Goal: Book appointment/travel/reservation

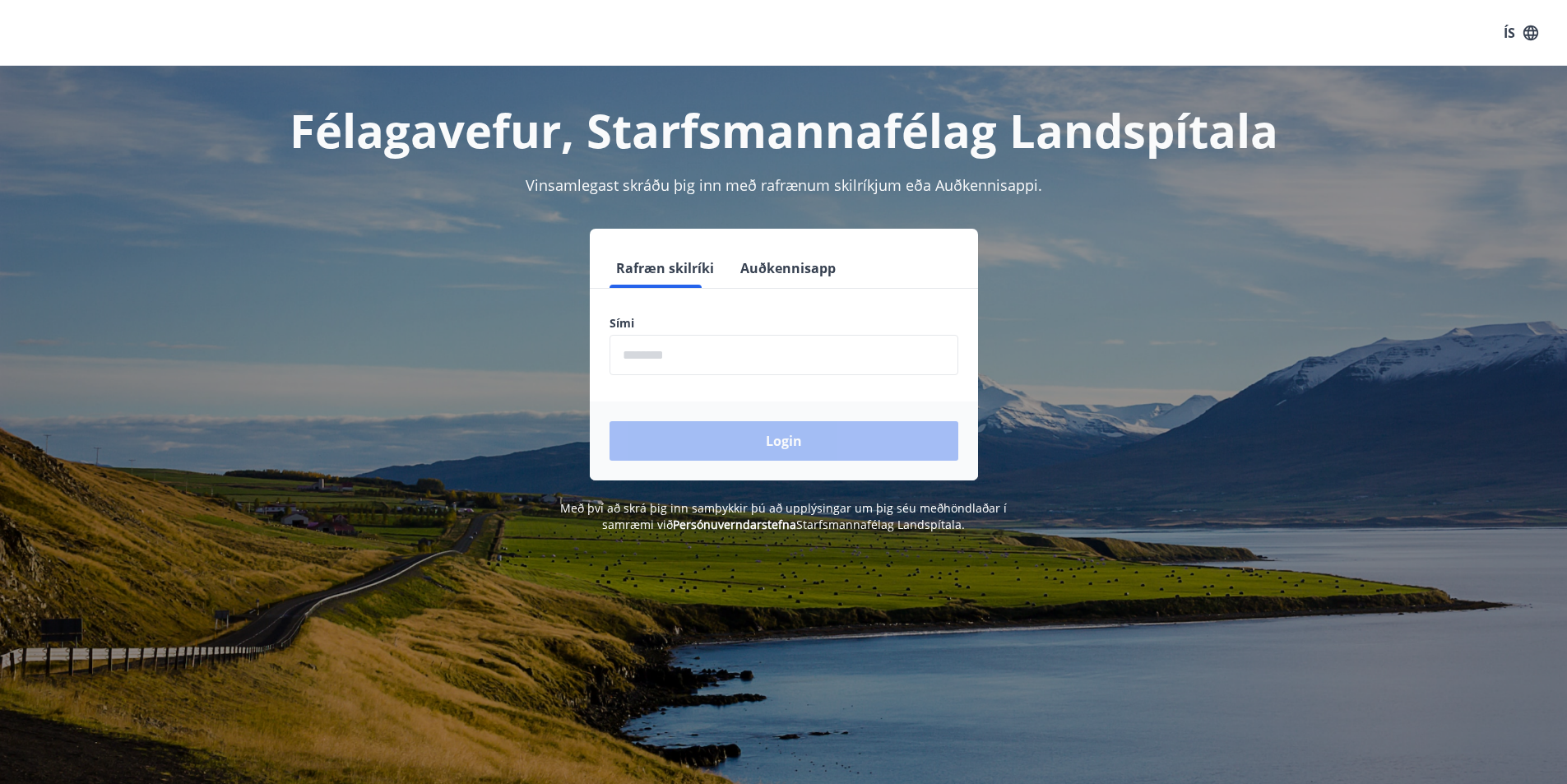
drag, startPoint x: 0, startPoint y: 0, endPoint x: 690, endPoint y: 356, distance: 776.4
click at [690, 356] on input "phone" at bounding box center [784, 354] width 349 height 41
click at [660, 355] on input "phone" at bounding box center [784, 354] width 349 height 41
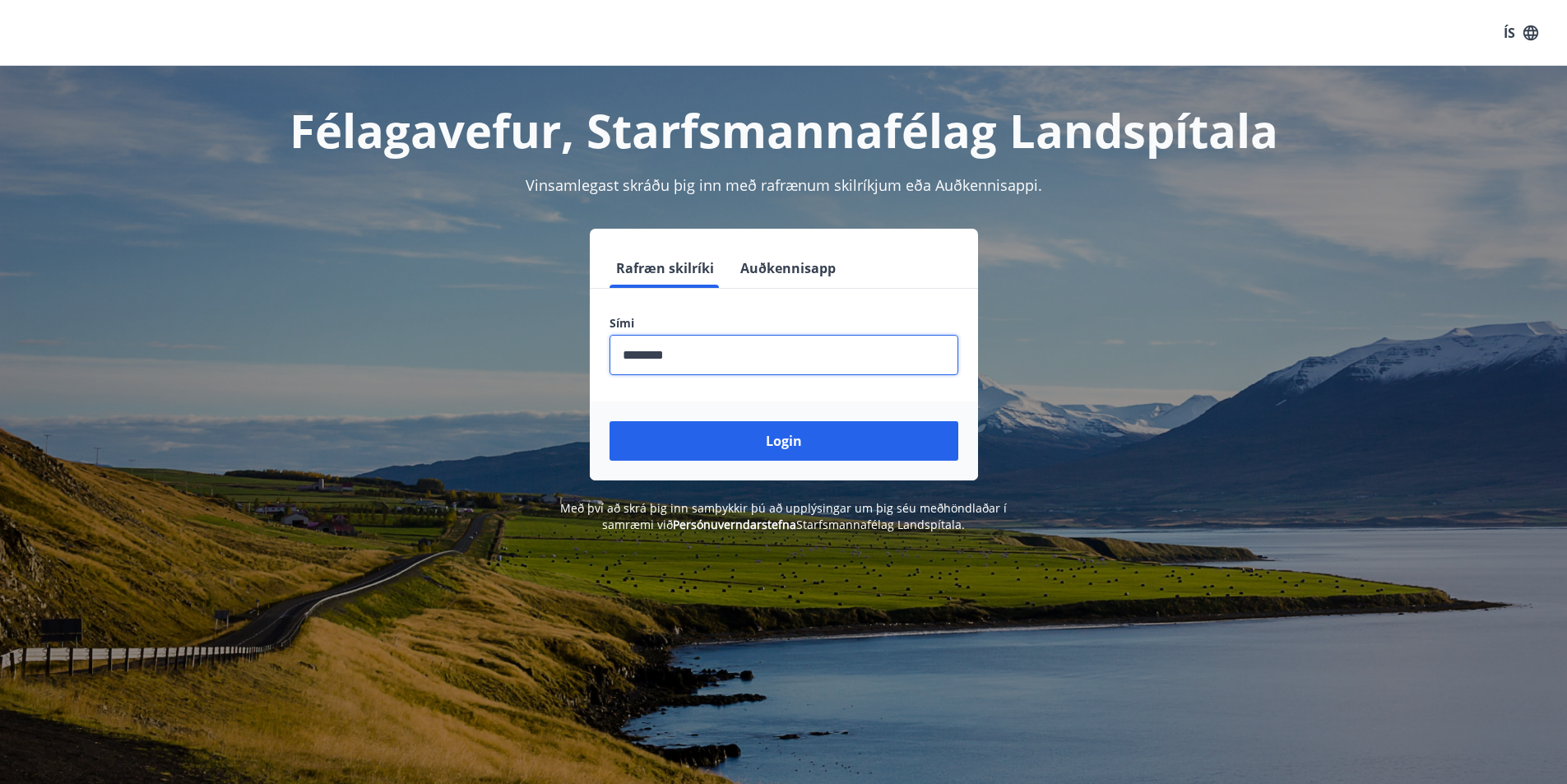
type input "********"
click at [609, 421] on button "Login" at bounding box center [784, 441] width 349 height 40
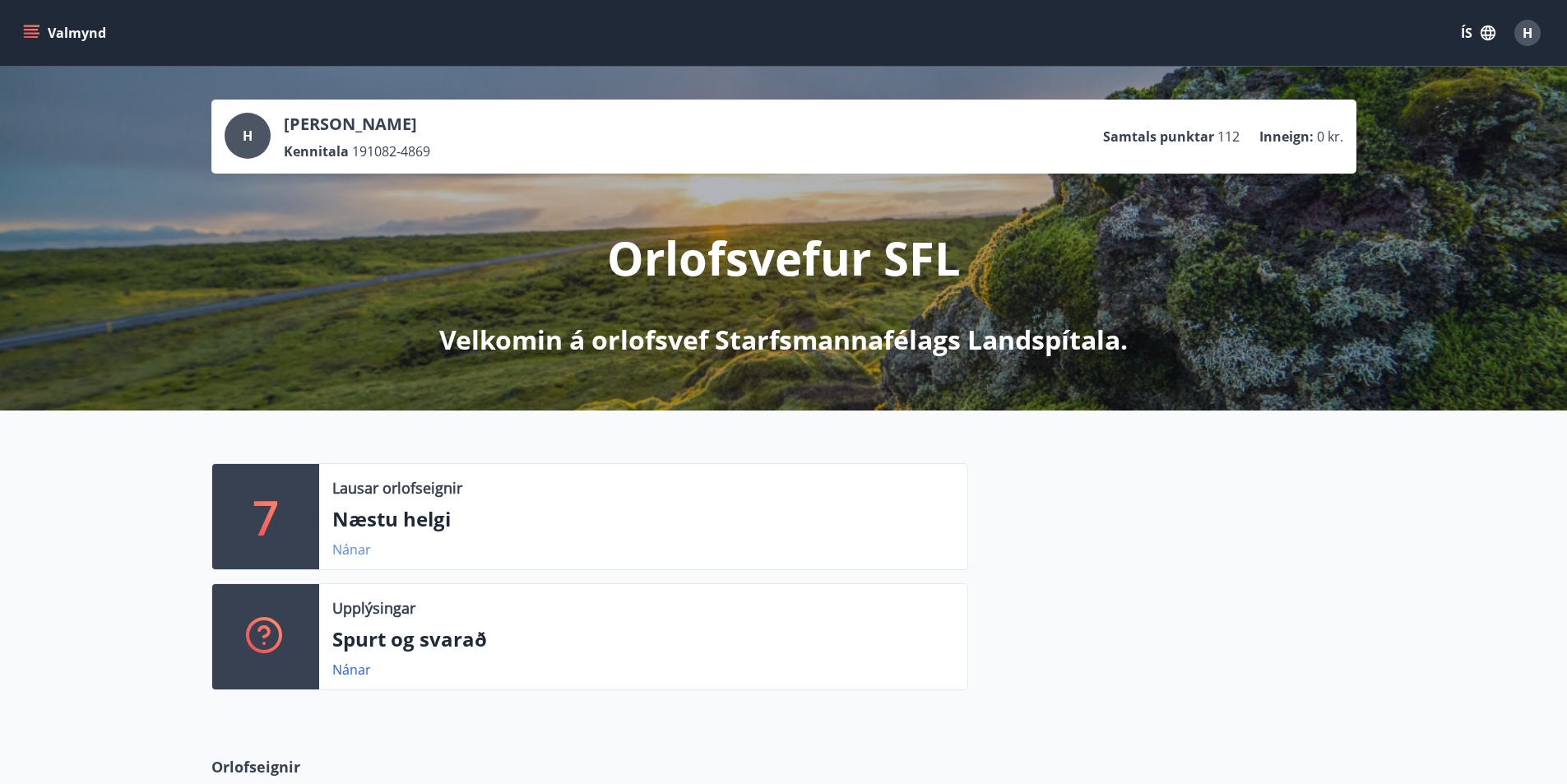
click at [344, 545] on link "Nánar" at bounding box center [351, 549] width 39 height 18
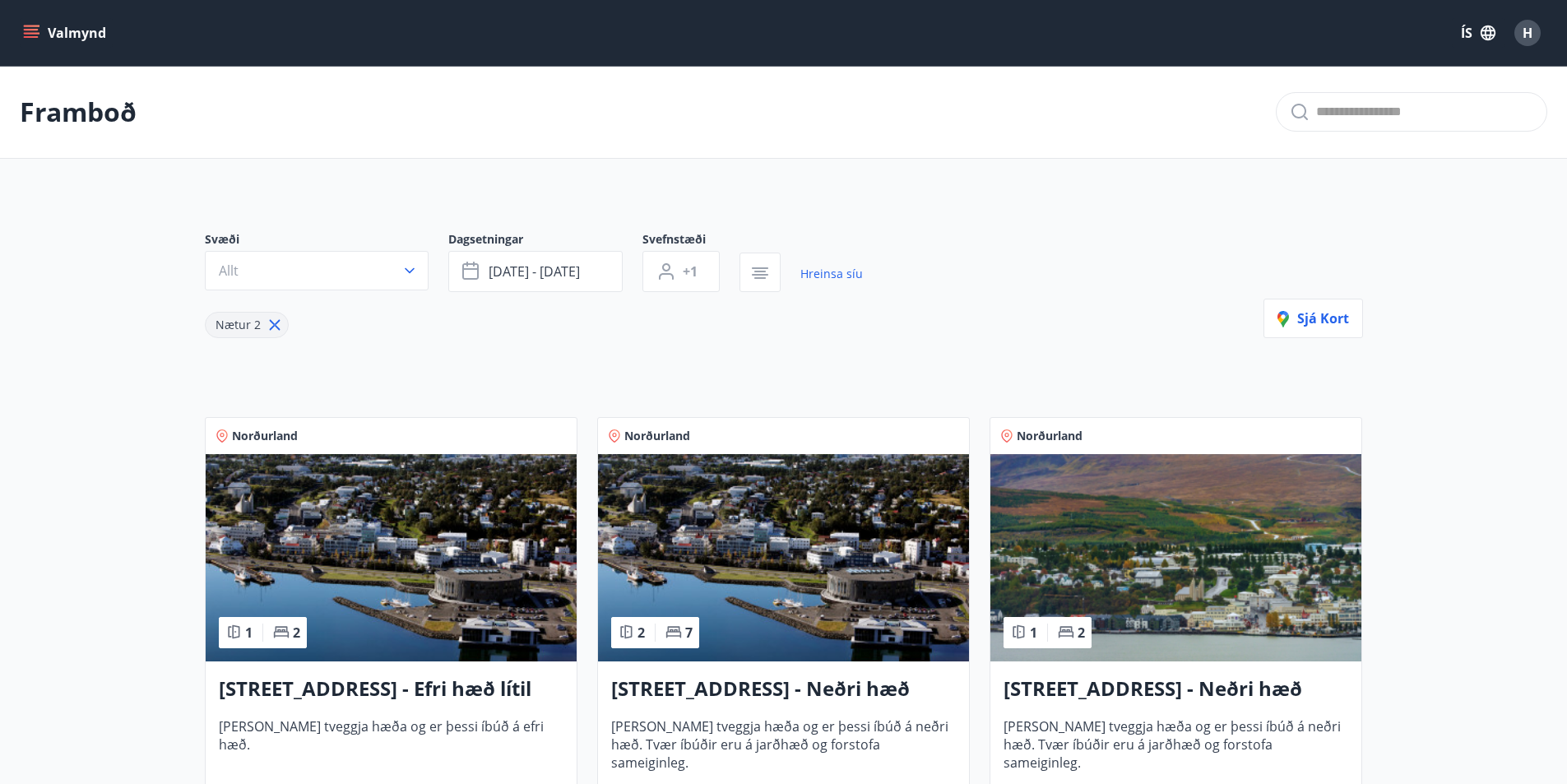
click at [33, 22] on button "Valmynd" at bounding box center [66, 32] width 93 height 29
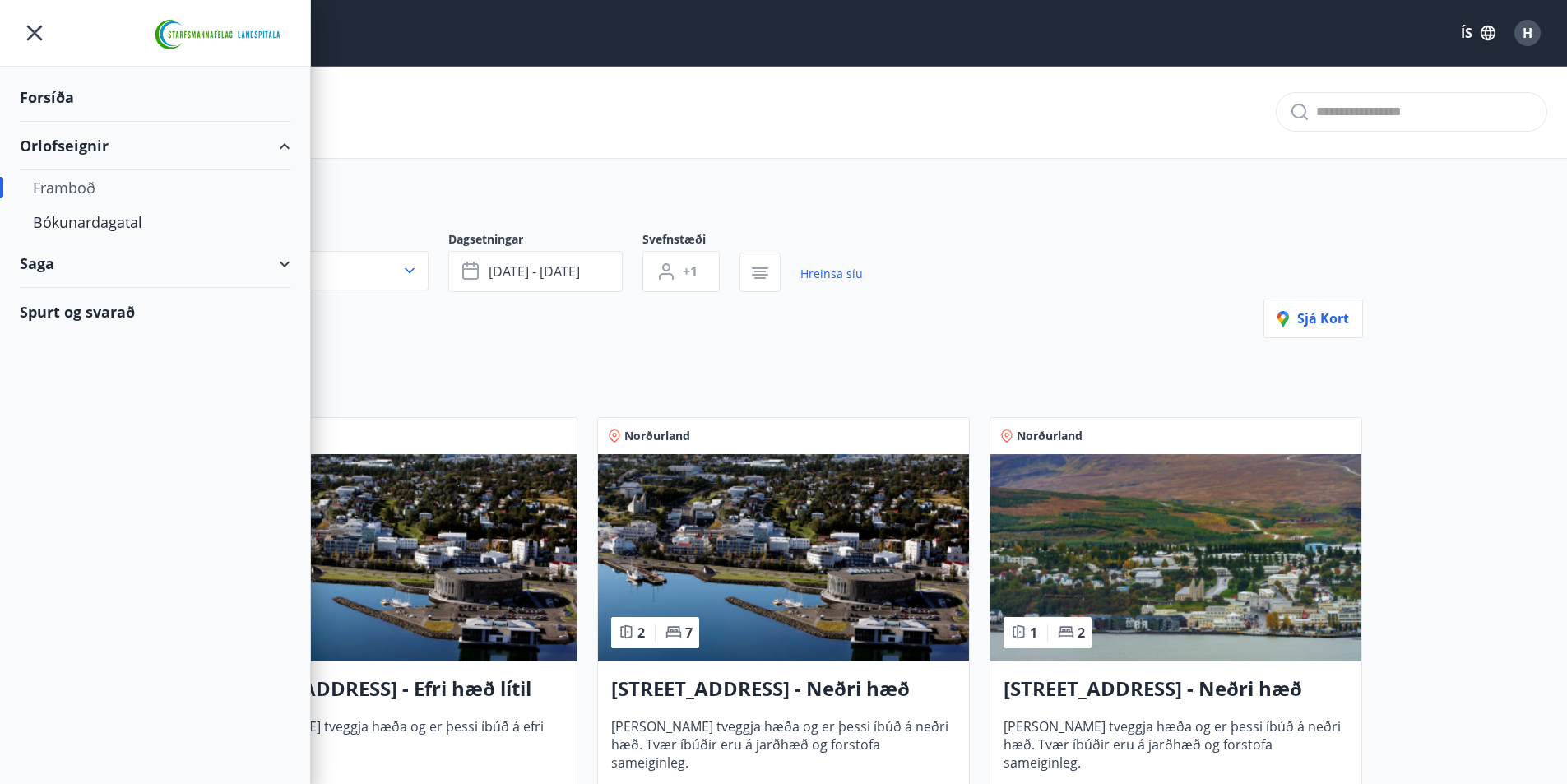
click at [51, 187] on div "Framboð" at bounding box center [155, 187] width 244 height 34
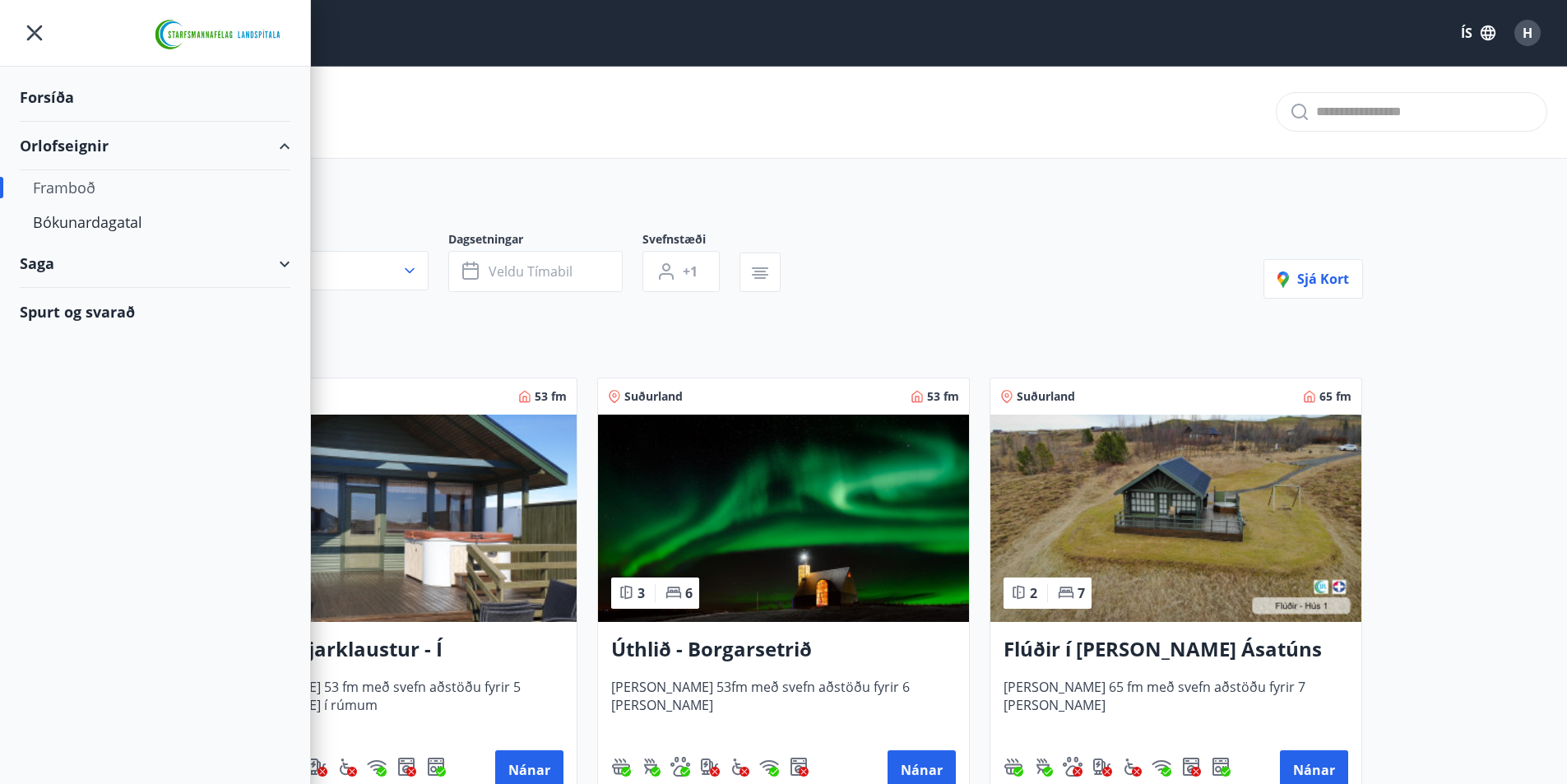
type input "*"
click at [53, 222] on div "Bókunardagatal" at bounding box center [155, 222] width 244 height 34
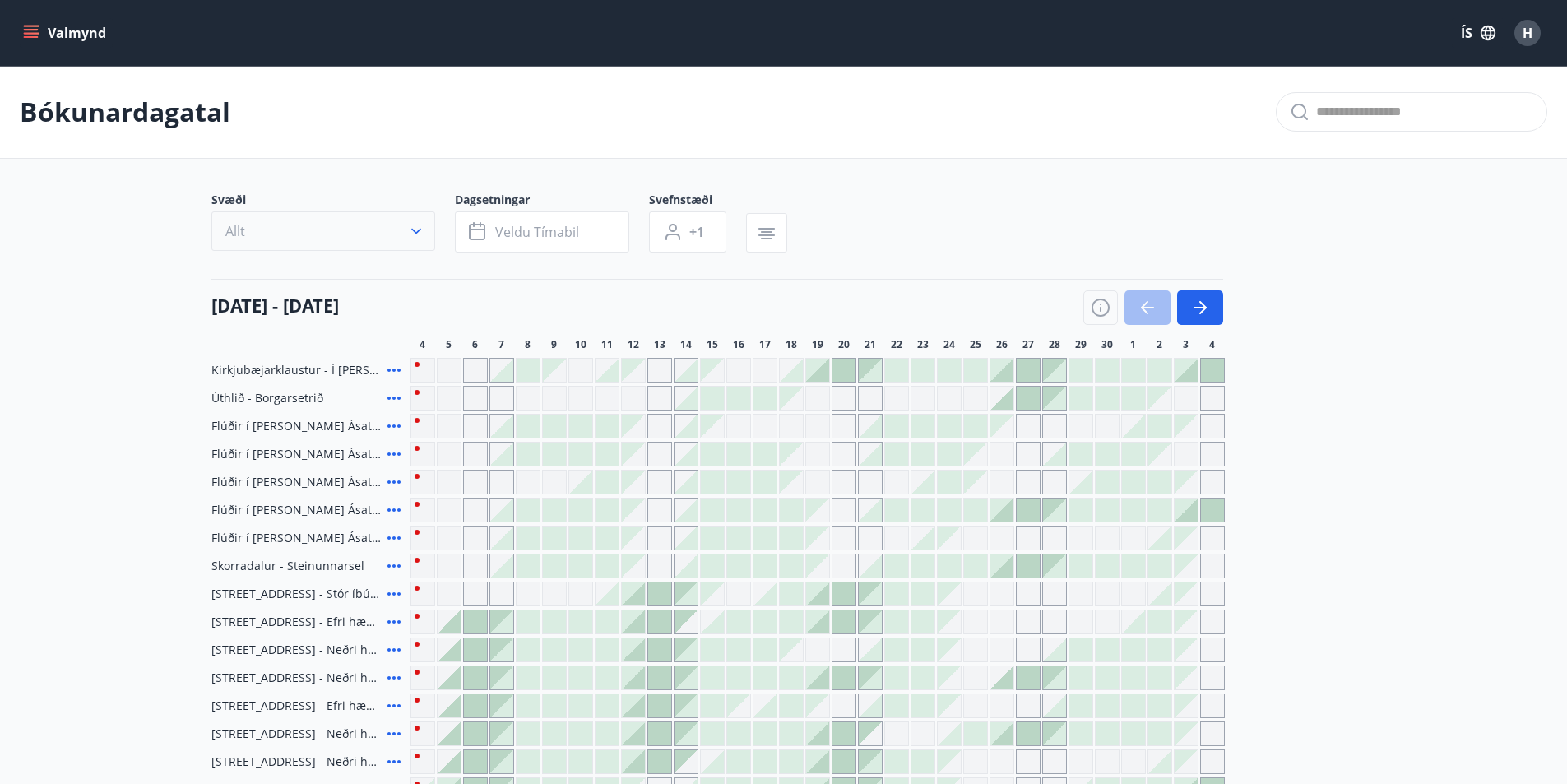
click at [291, 229] on button "Allt" at bounding box center [323, 231] width 224 height 40
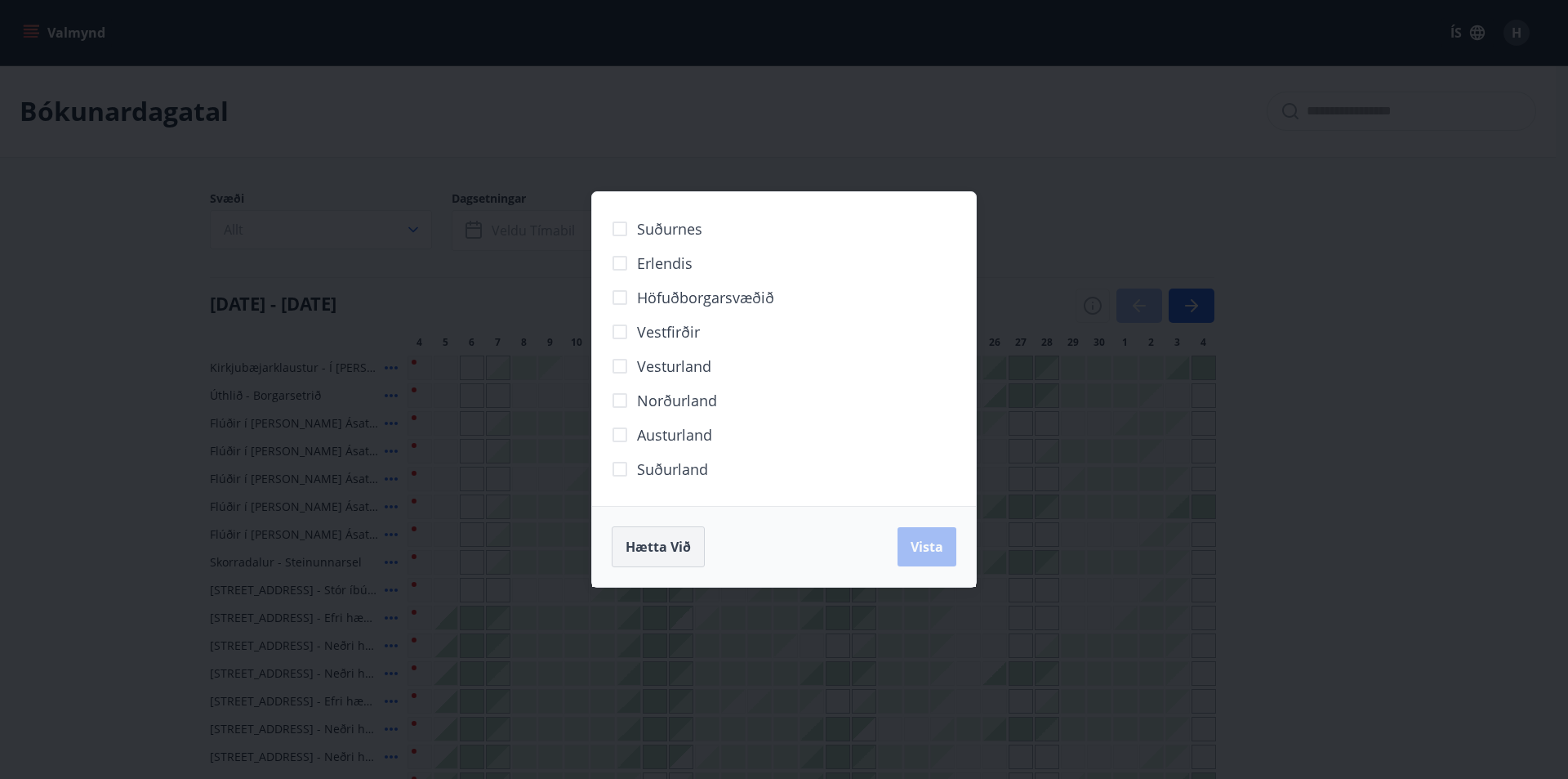
click at [655, 548] on span "Hætta við" at bounding box center [657, 546] width 65 height 18
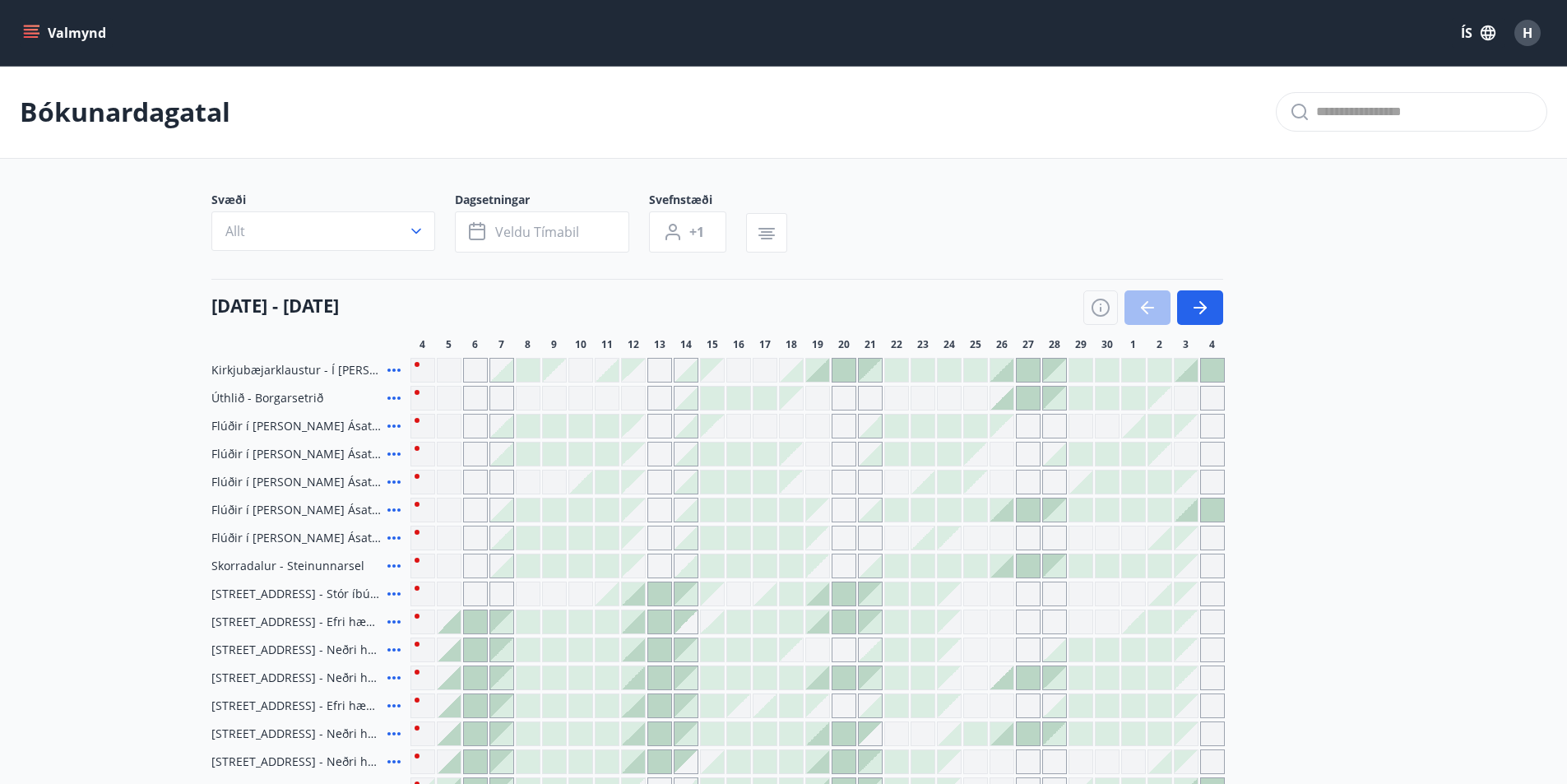
click at [32, 27] on icon "menu" at bounding box center [32, 27] width 18 height 2
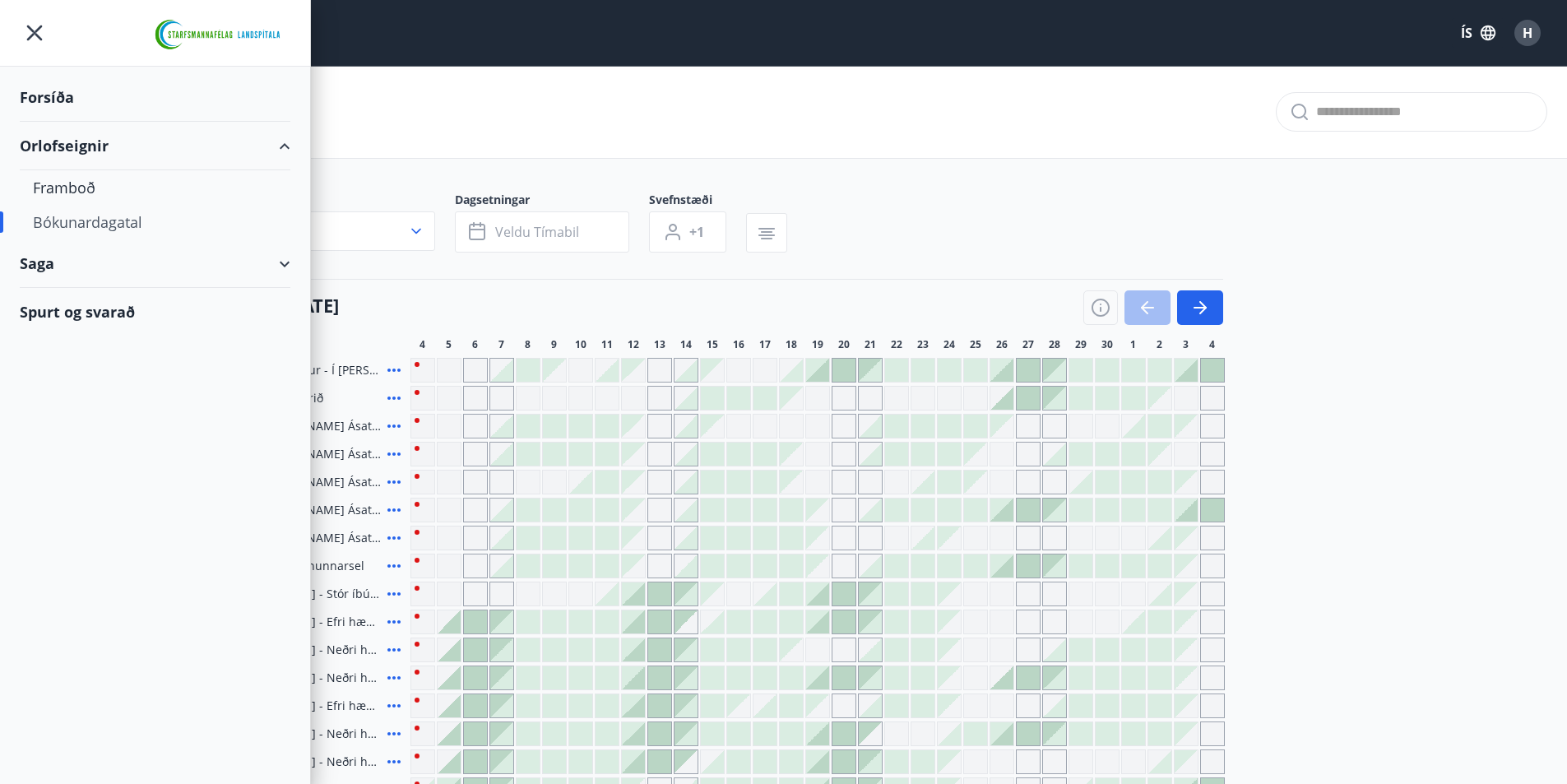
click at [282, 261] on div "Saga" at bounding box center [155, 263] width 271 height 48
click at [34, 268] on div "Saga" at bounding box center [155, 263] width 271 height 48
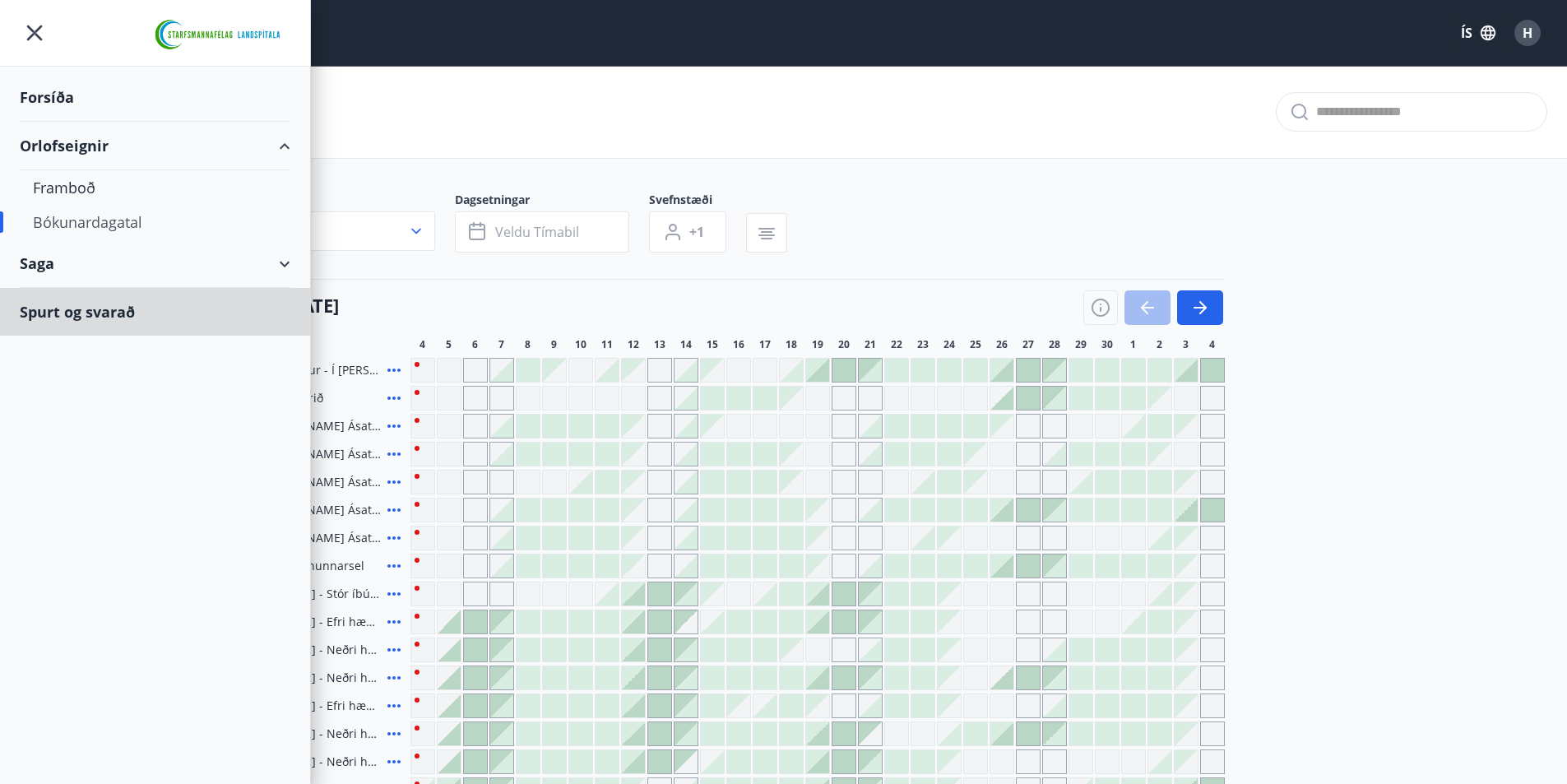
click at [53, 311] on div "Spurt og svarað" at bounding box center [155, 312] width 271 height 47
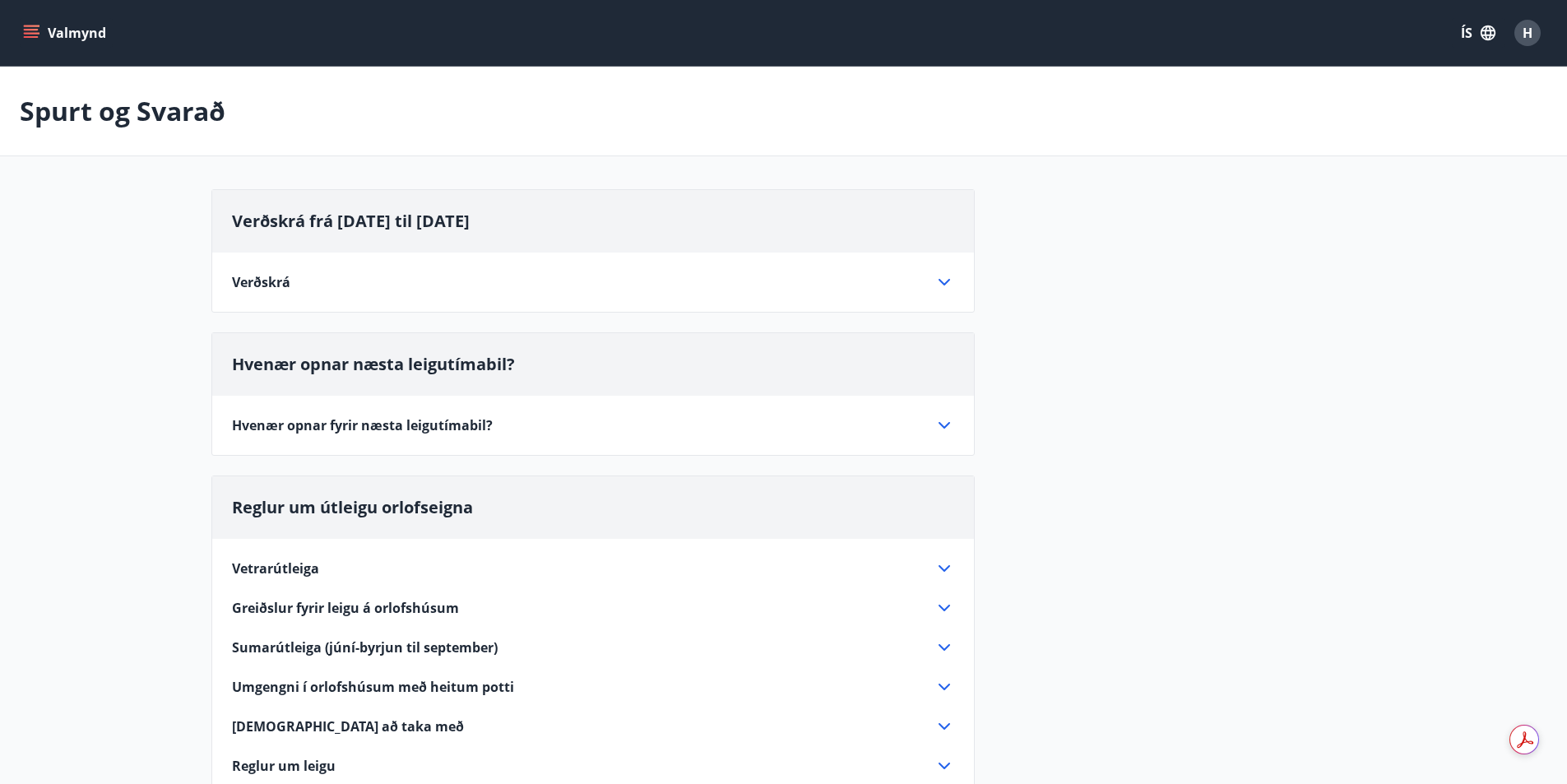
click at [35, 31] on icon "menu" at bounding box center [30, 32] width 16 height 16
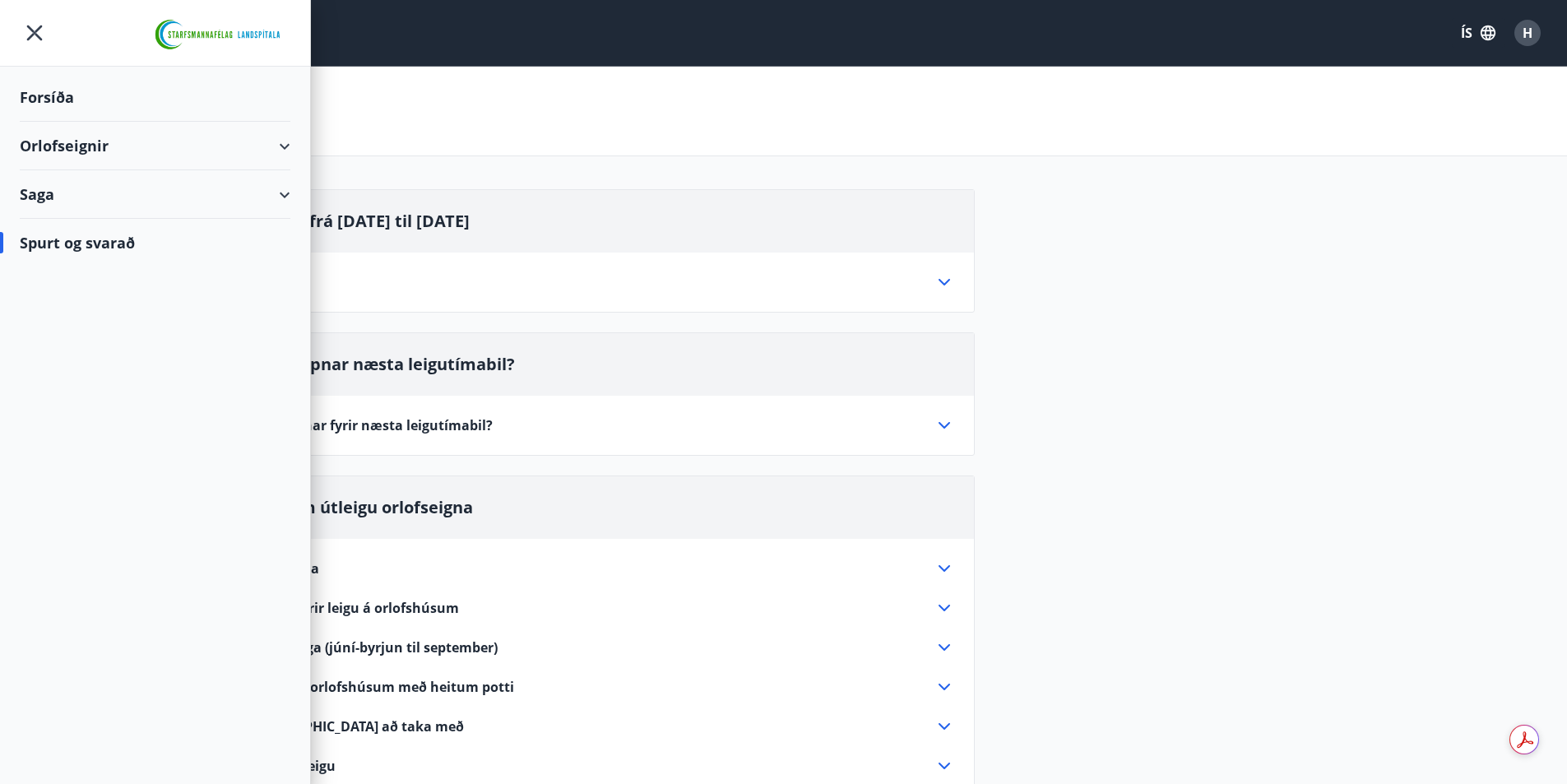
click at [35, 203] on div "Saga" at bounding box center [155, 194] width 271 height 48
click at [55, 241] on div "Bókanir" at bounding box center [155, 236] width 244 height 34
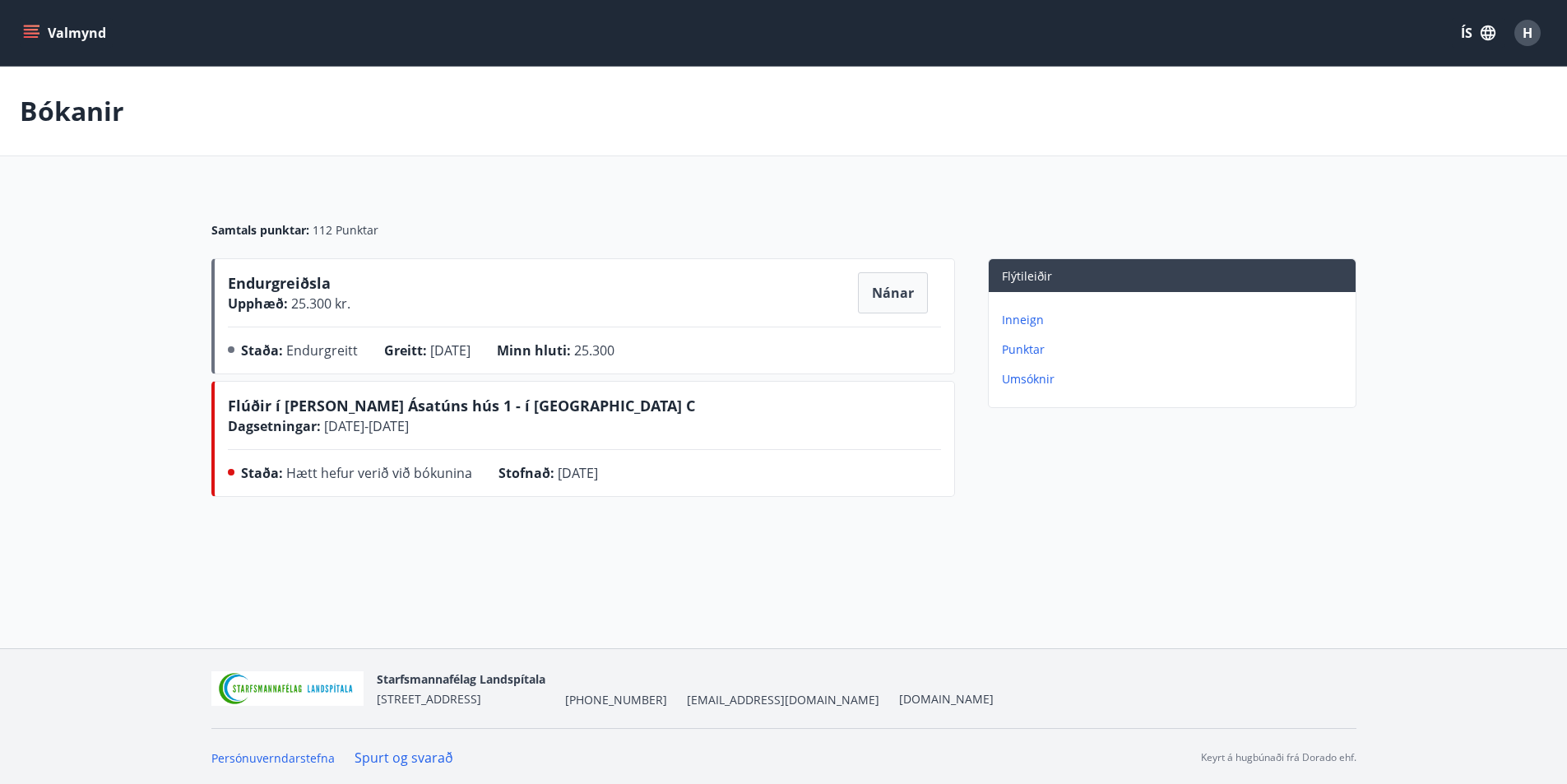
click at [31, 37] on icon "menu" at bounding box center [31, 37] width 15 height 2
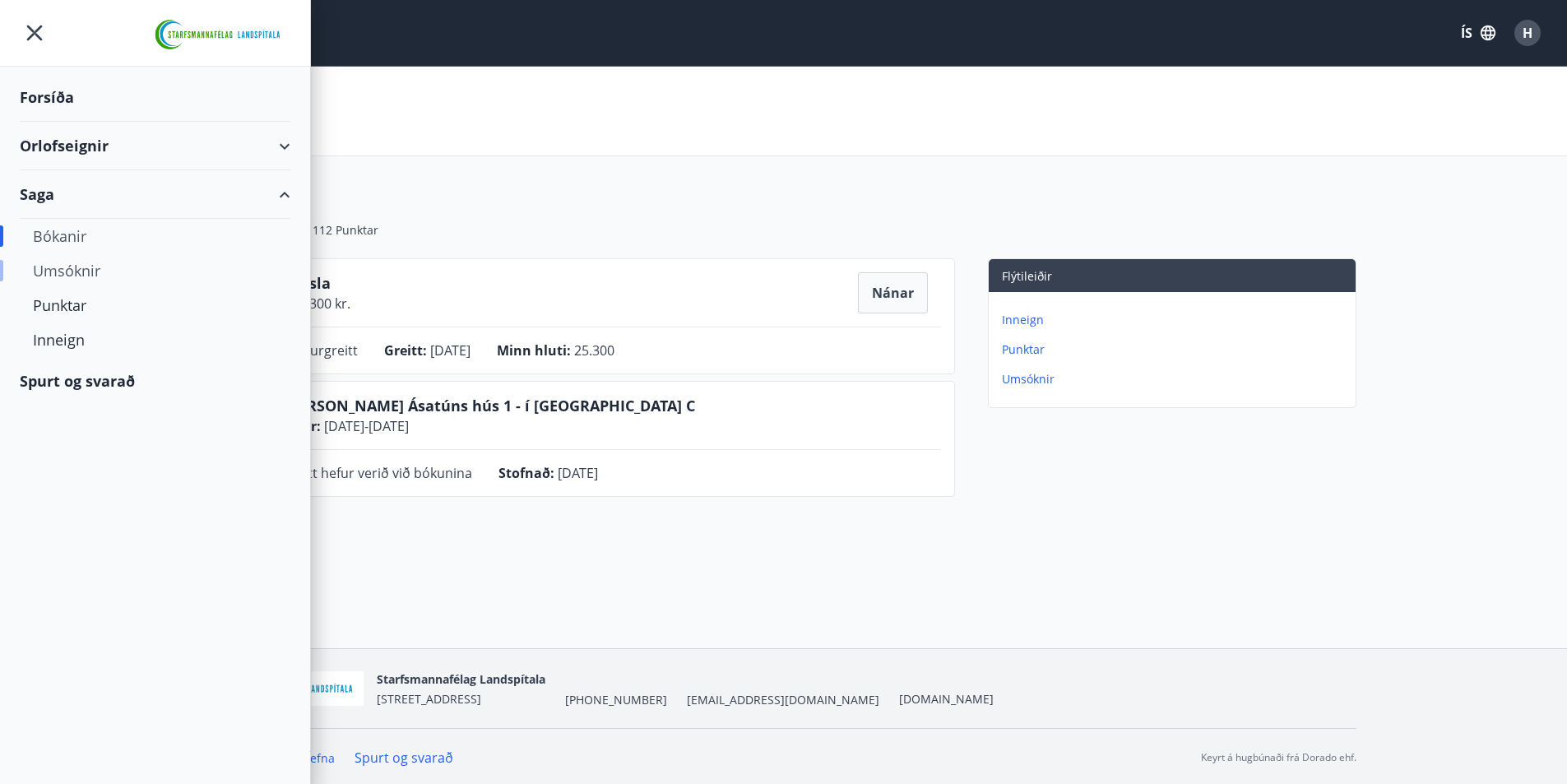
click at [72, 264] on div "Umsóknir" at bounding box center [155, 270] width 244 height 34
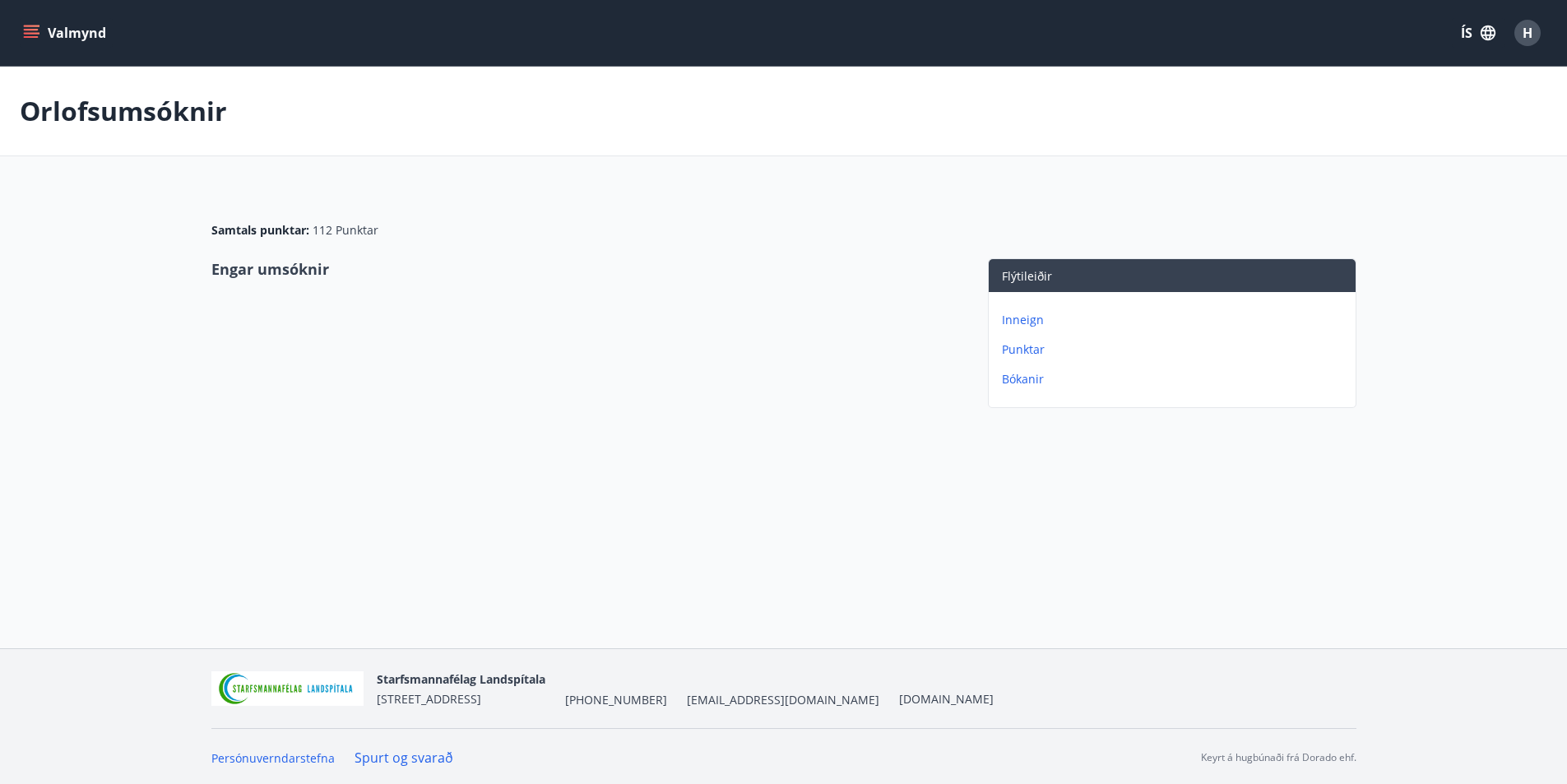
click at [36, 17] on div "Valmynd ÍS H" at bounding box center [784, 33] width 1528 height 40
click at [29, 29] on icon "menu" at bounding box center [31, 29] width 15 height 2
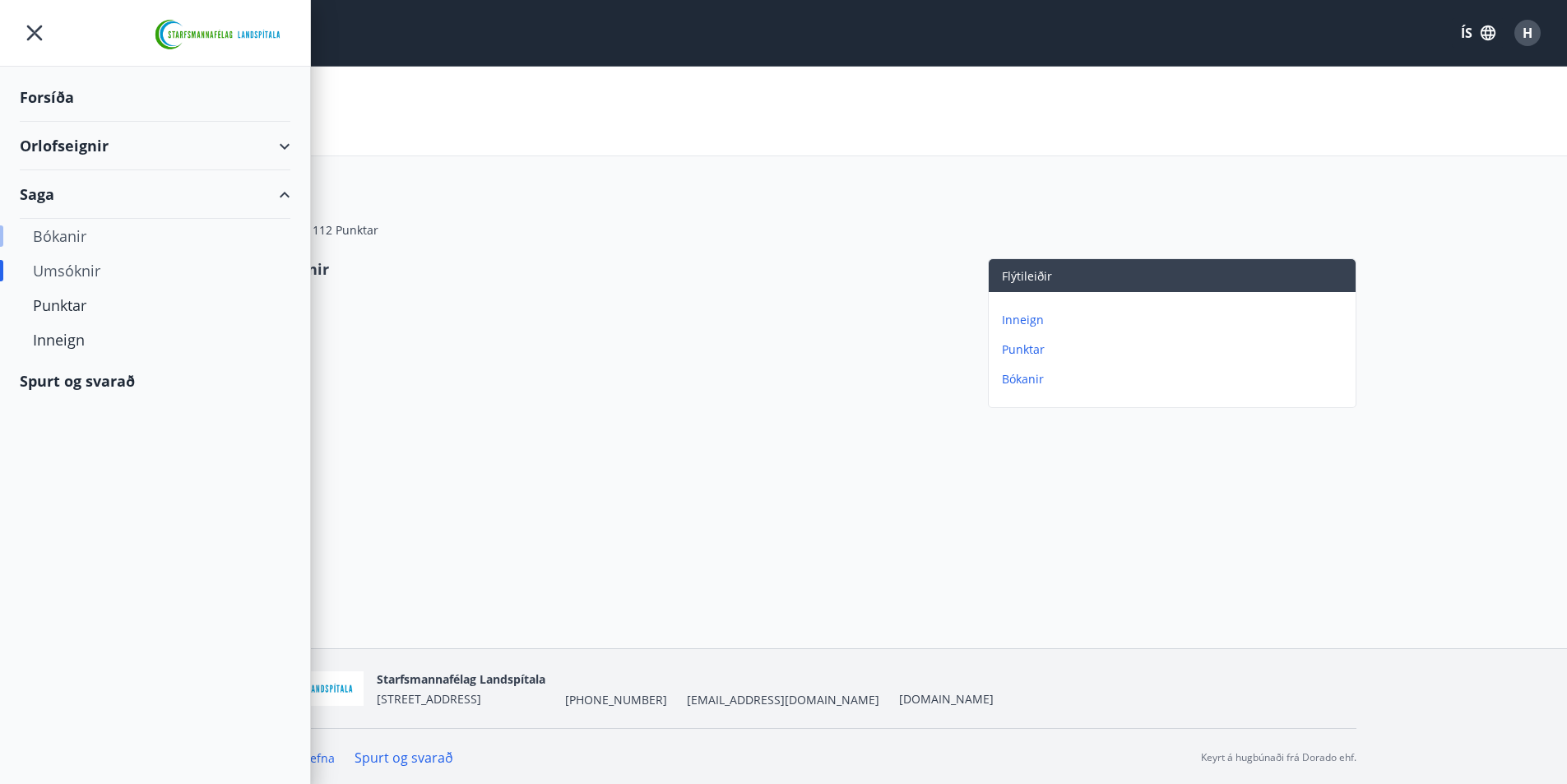
click at [73, 242] on div "Bókanir" at bounding box center [155, 236] width 244 height 34
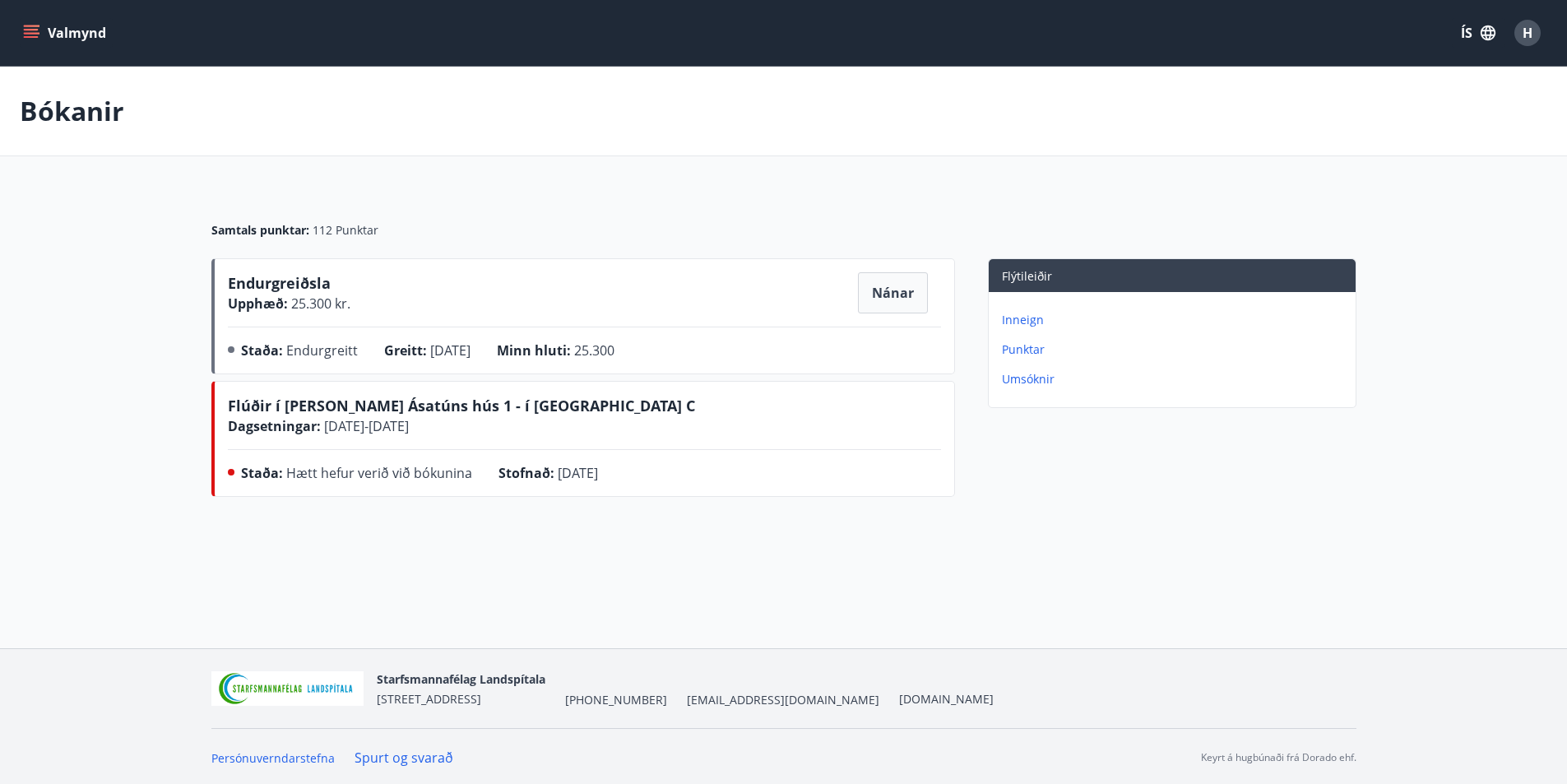
click at [22, 21] on button "Valmynd" at bounding box center [66, 32] width 93 height 29
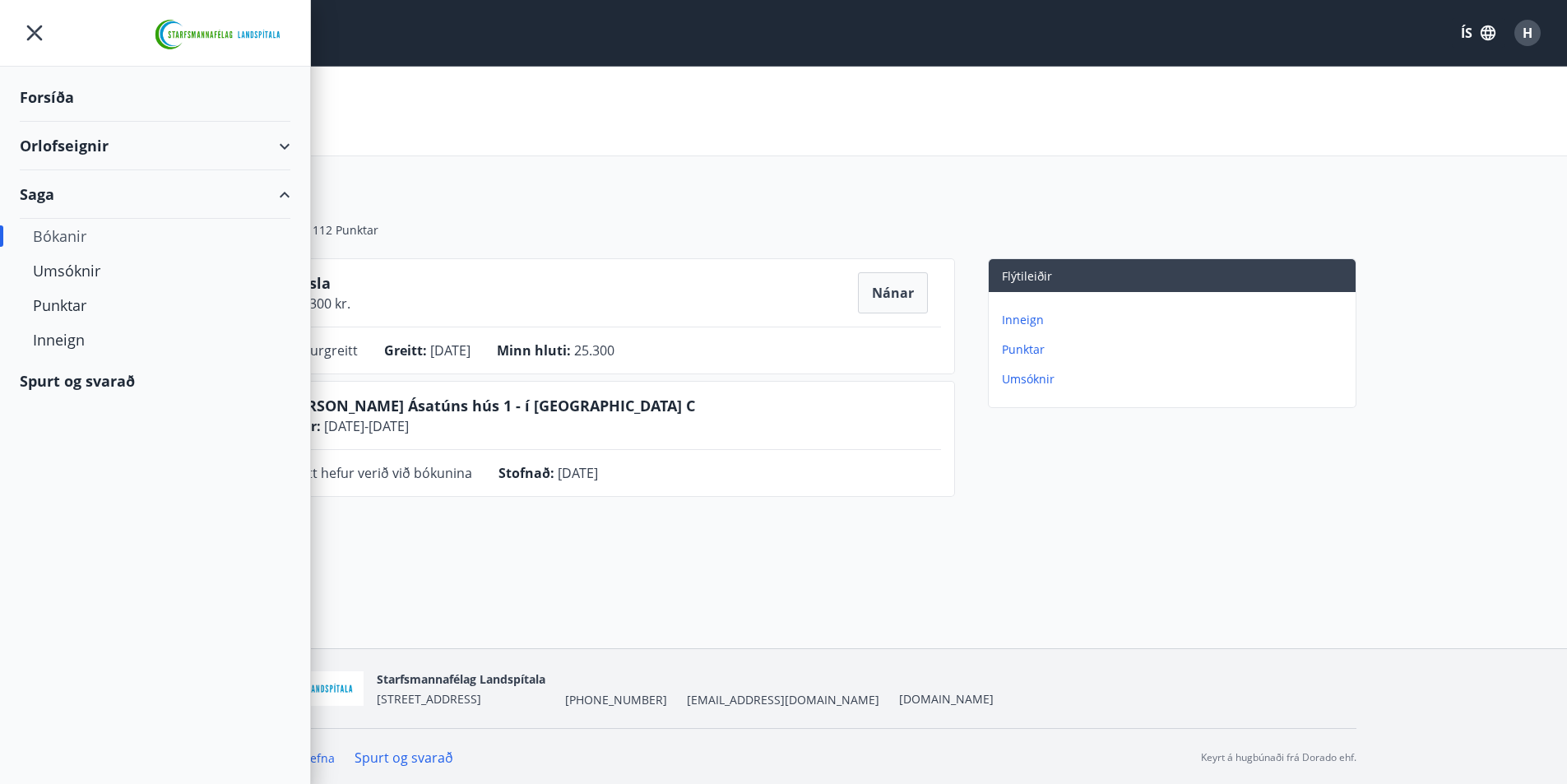
click at [53, 147] on div "Orlofseignir" at bounding box center [155, 146] width 271 height 48
click at [55, 207] on div "Bókunardagatal" at bounding box center [155, 222] width 244 height 34
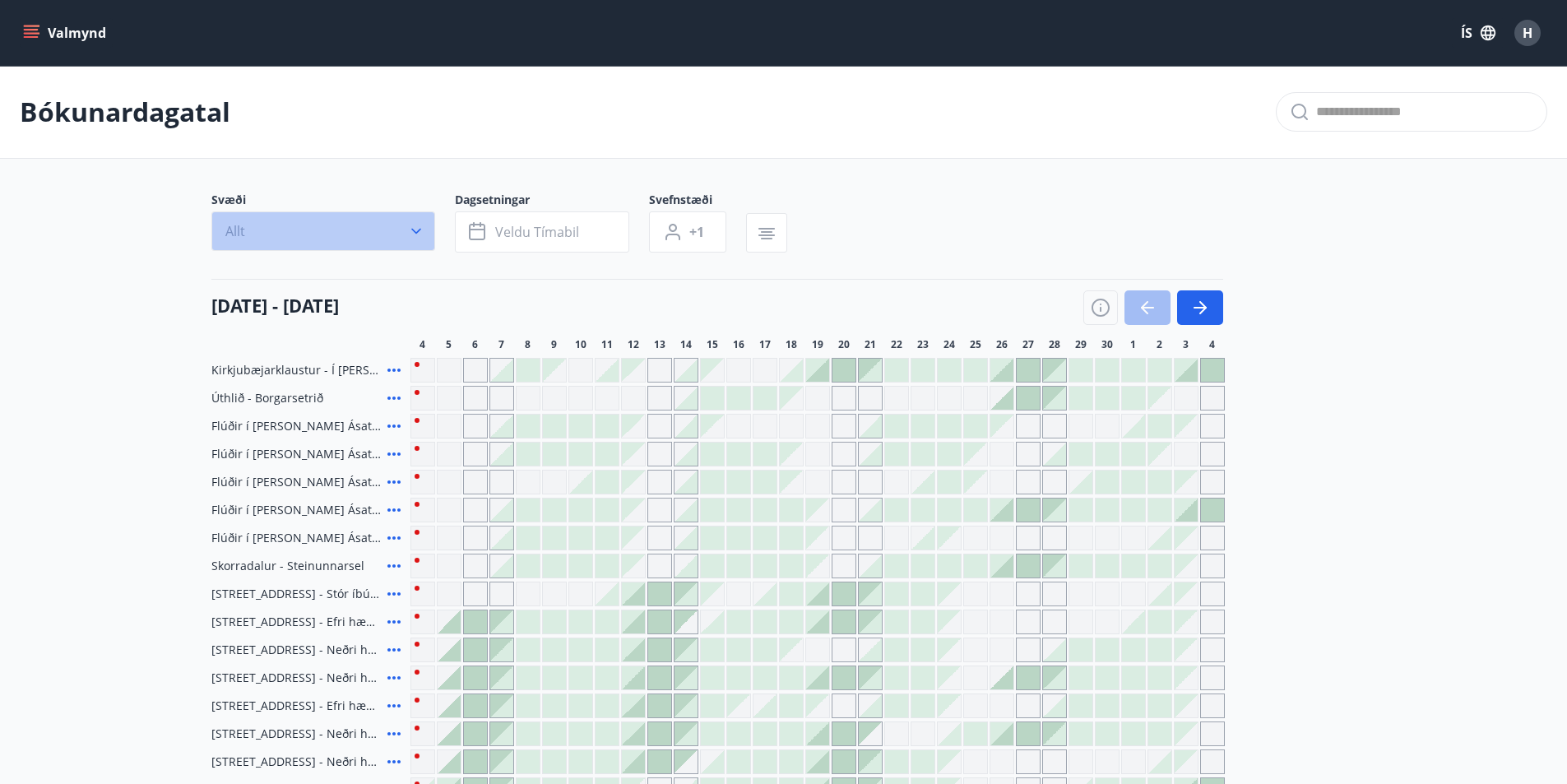
click at [416, 216] on button "Allt" at bounding box center [323, 231] width 224 height 40
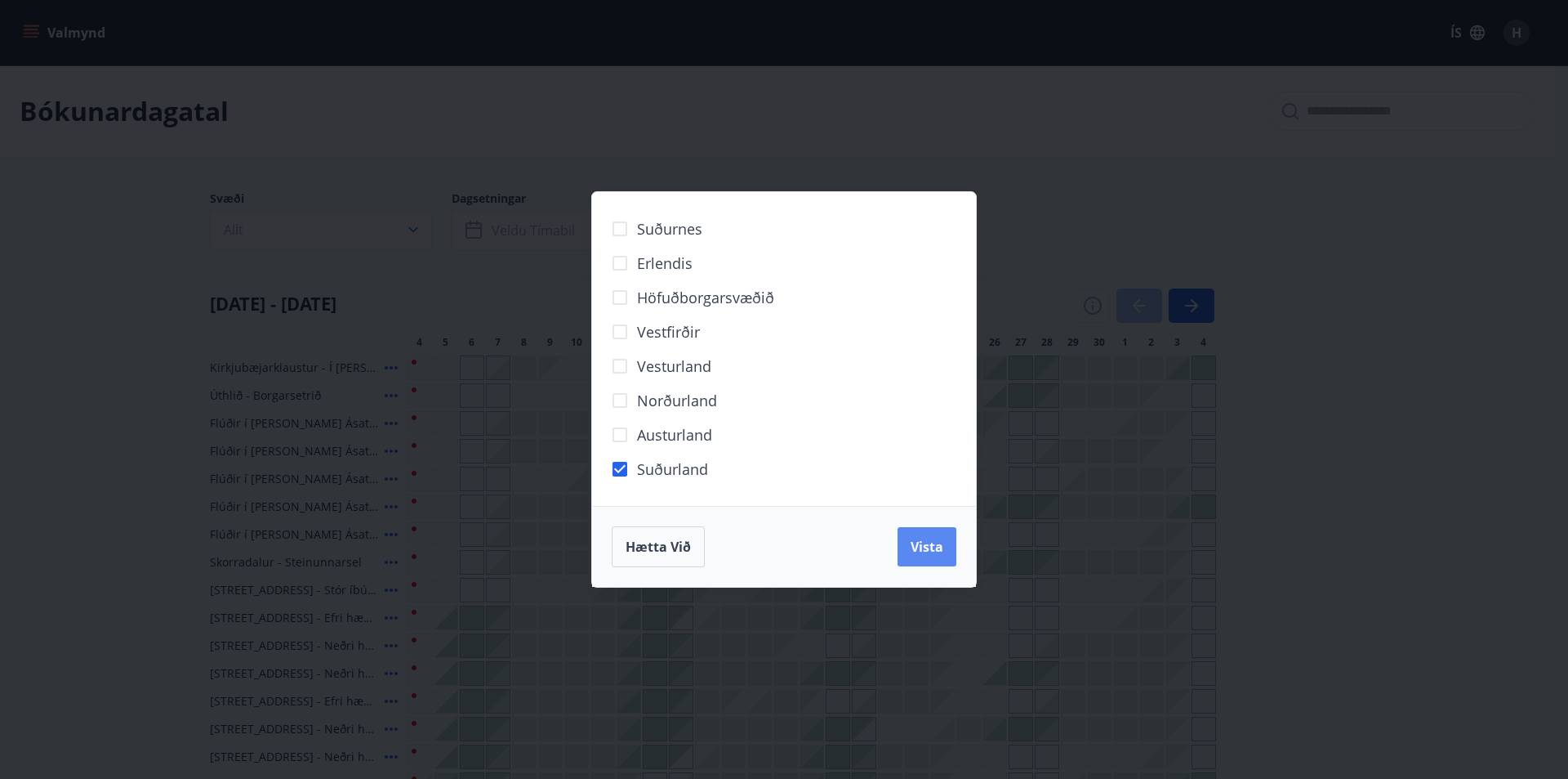
click at [923, 557] on button "Vista" at bounding box center [927, 547] width 59 height 40
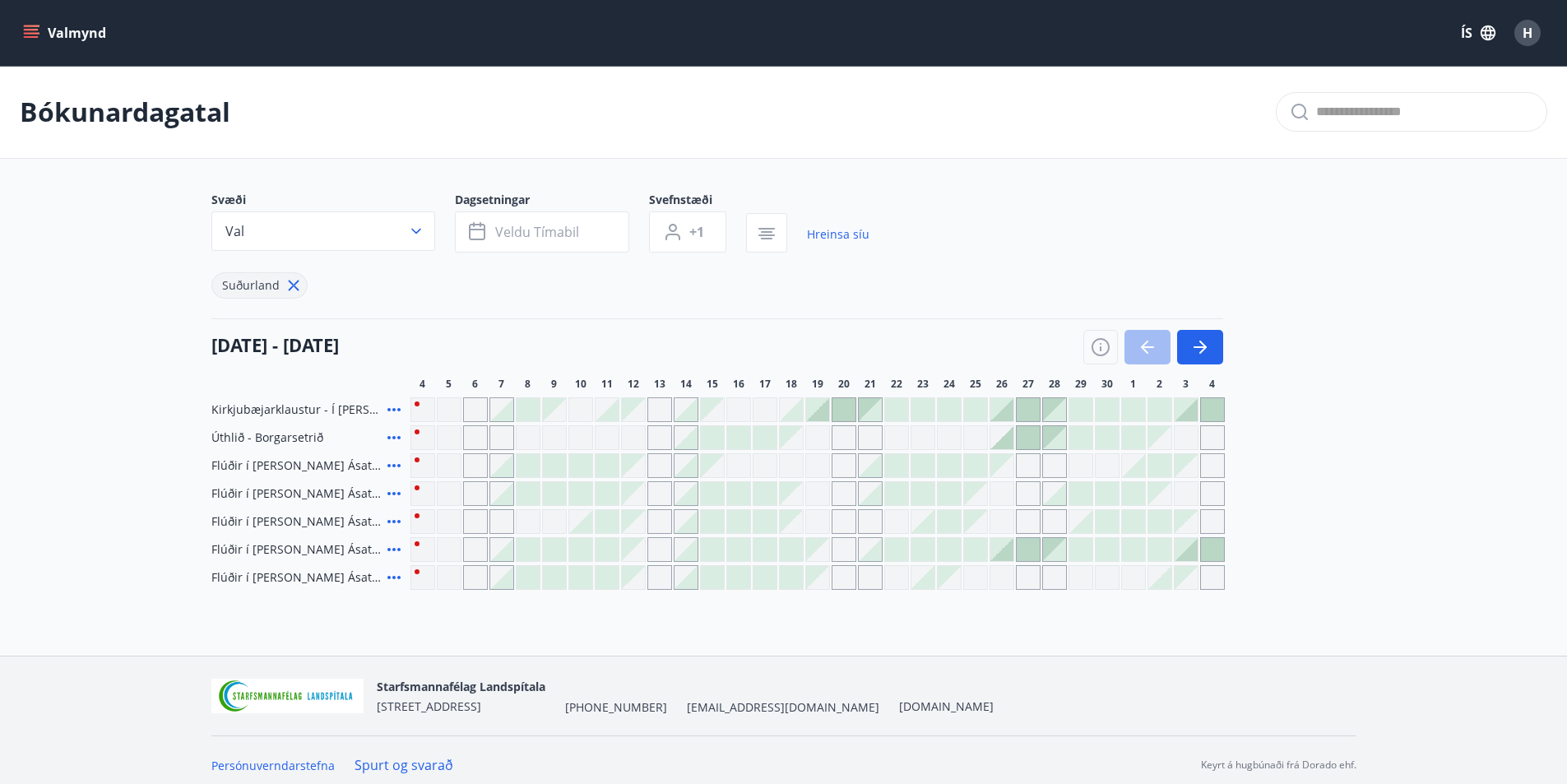
click at [820, 526] on div "Gráir dagar eru ekki bókanlegir" at bounding box center [818, 522] width 25 height 25
click at [1195, 350] on icon "button" at bounding box center [1200, 347] width 20 height 20
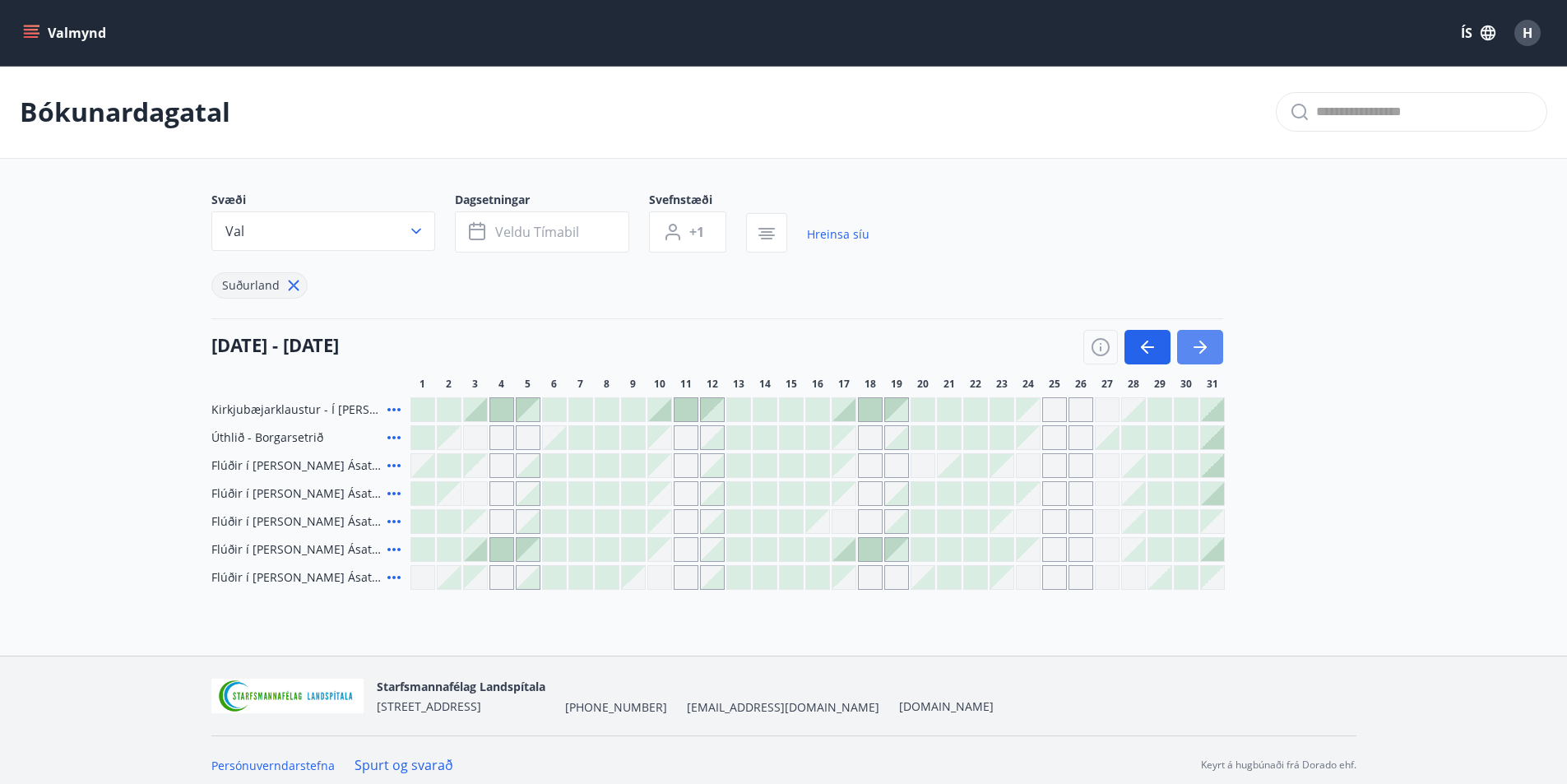
click at [1195, 350] on icon "button" at bounding box center [1200, 347] width 20 height 20
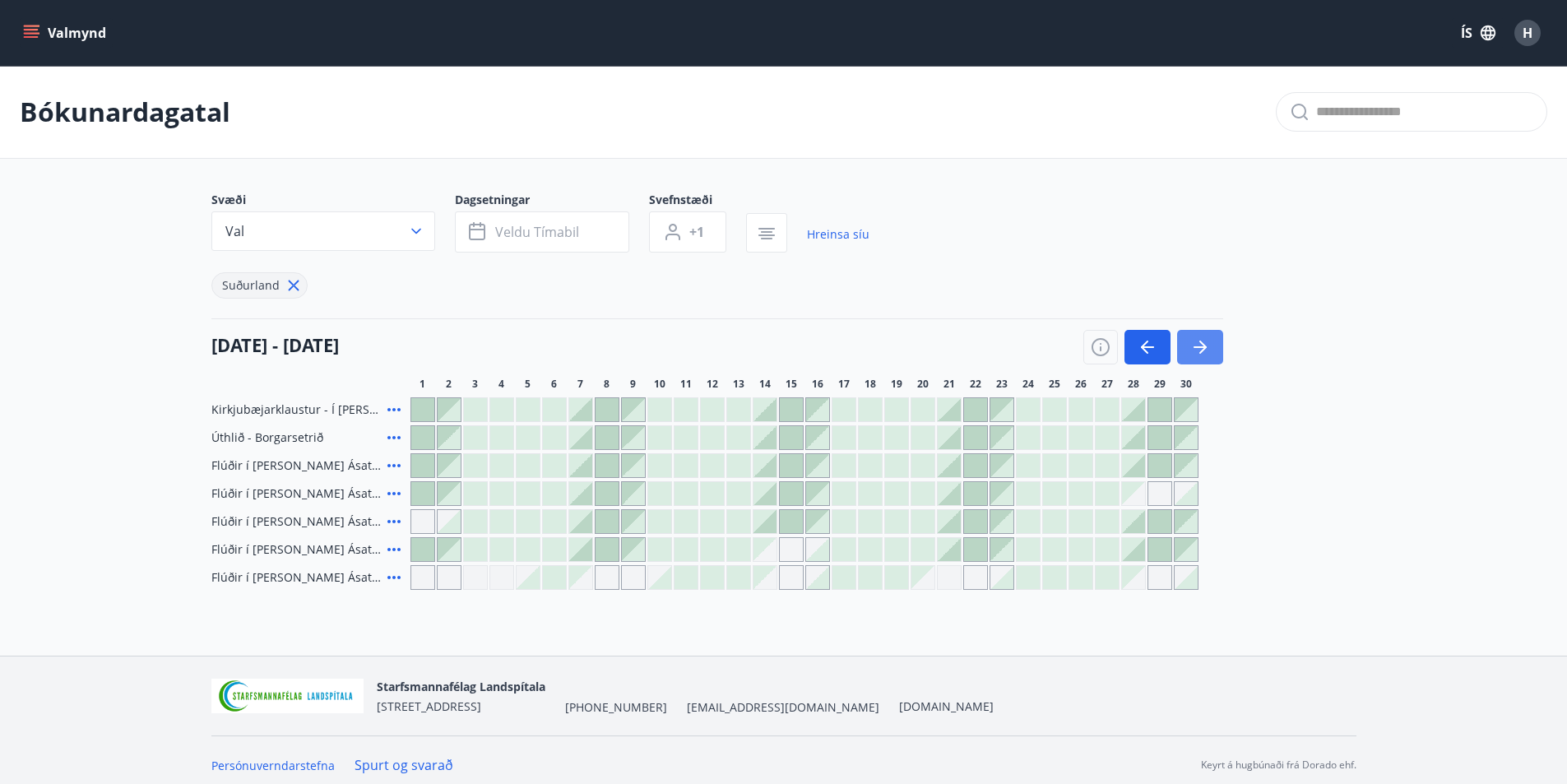
click at [1196, 349] on icon "button" at bounding box center [1200, 347] width 20 height 20
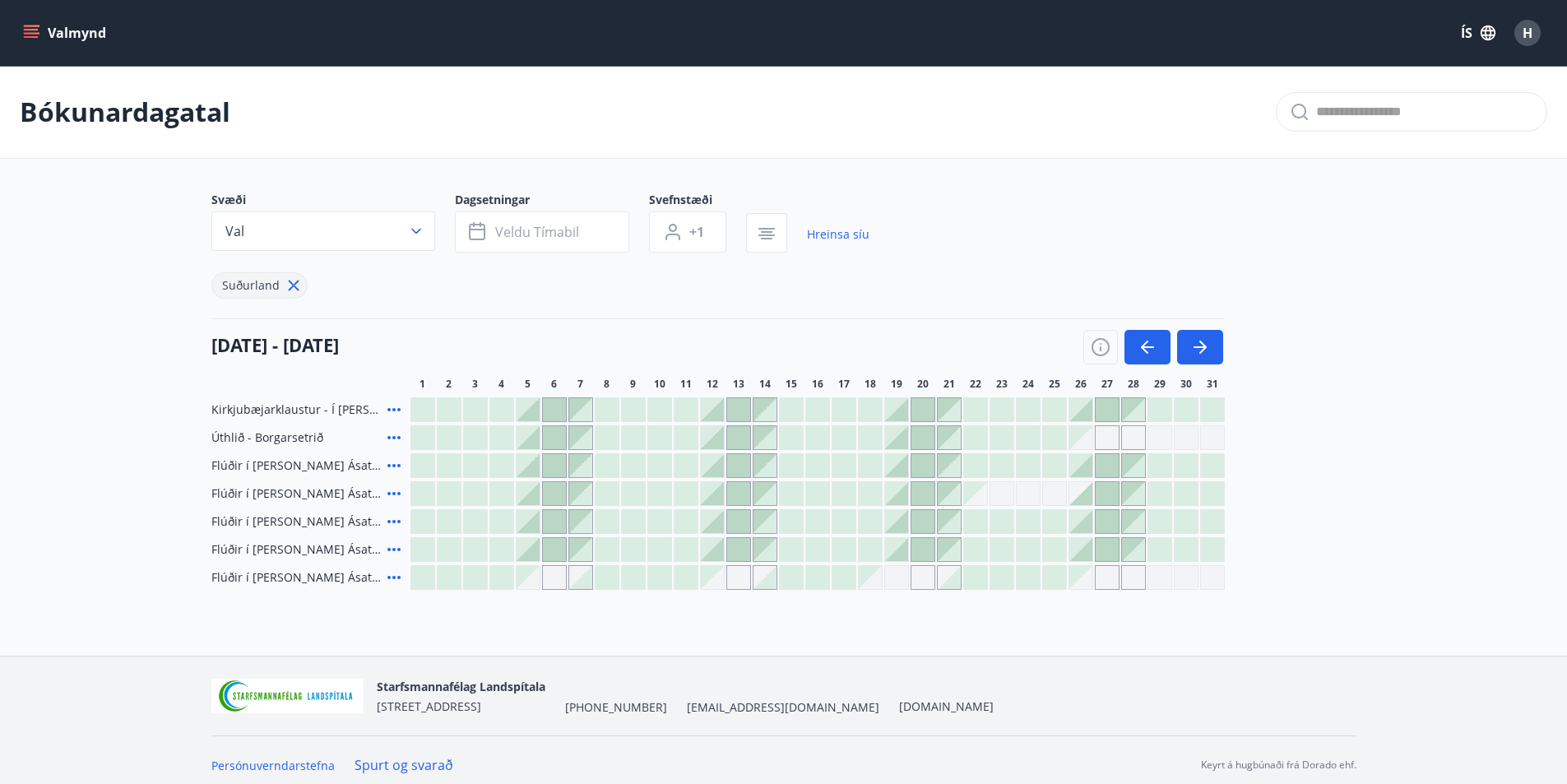
click at [716, 584] on div "Gráir dagar eru ekki bókanlegir" at bounding box center [712, 577] width 23 height 23
click at [410, 241] on button "Val" at bounding box center [323, 231] width 224 height 40
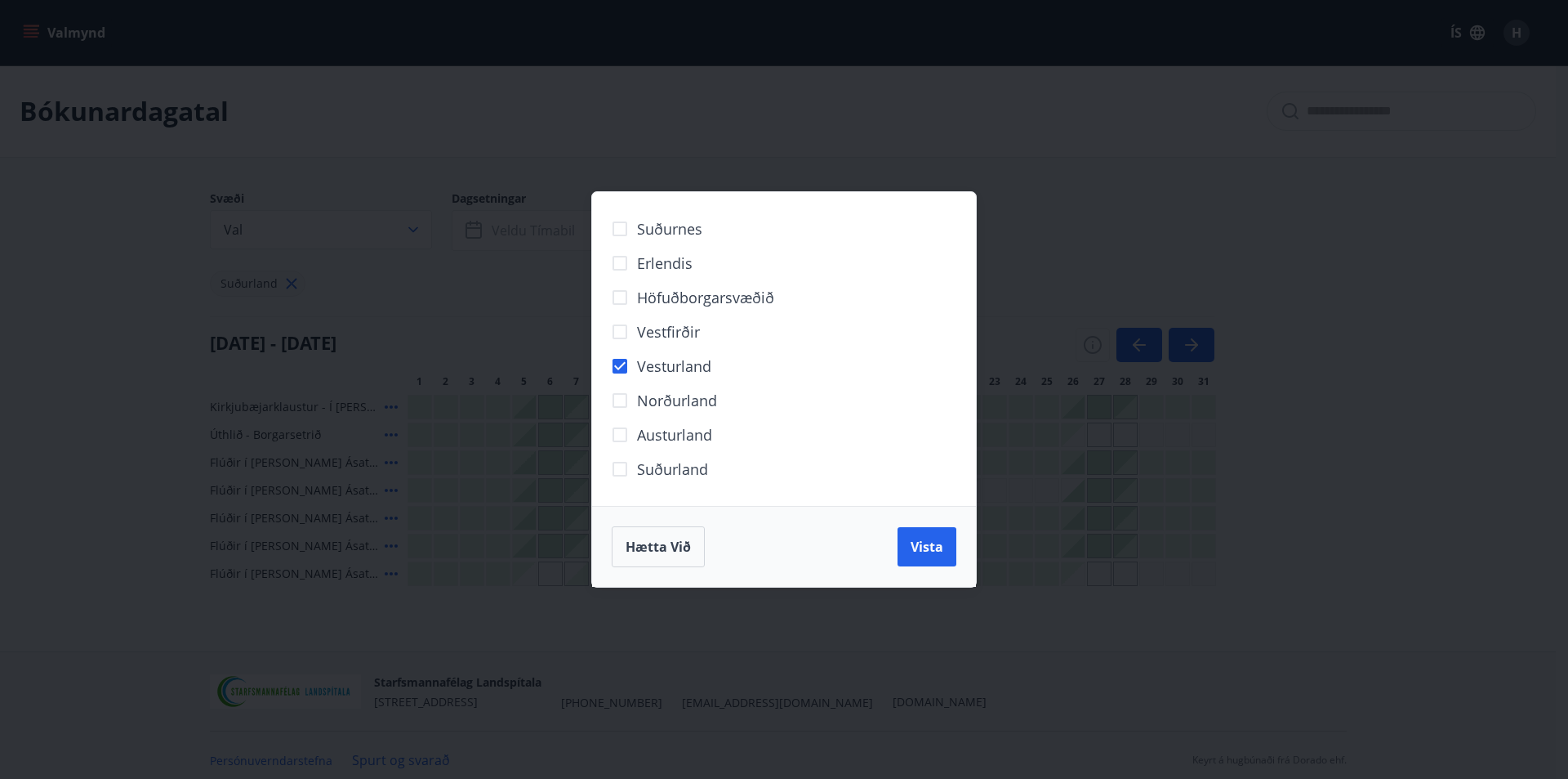
click at [927, 566] on div "Hætta við Vista" at bounding box center [784, 546] width 344 height 40
click at [928, 559] on button "Vista" at bounding box center [927, 547] width 59 height 40
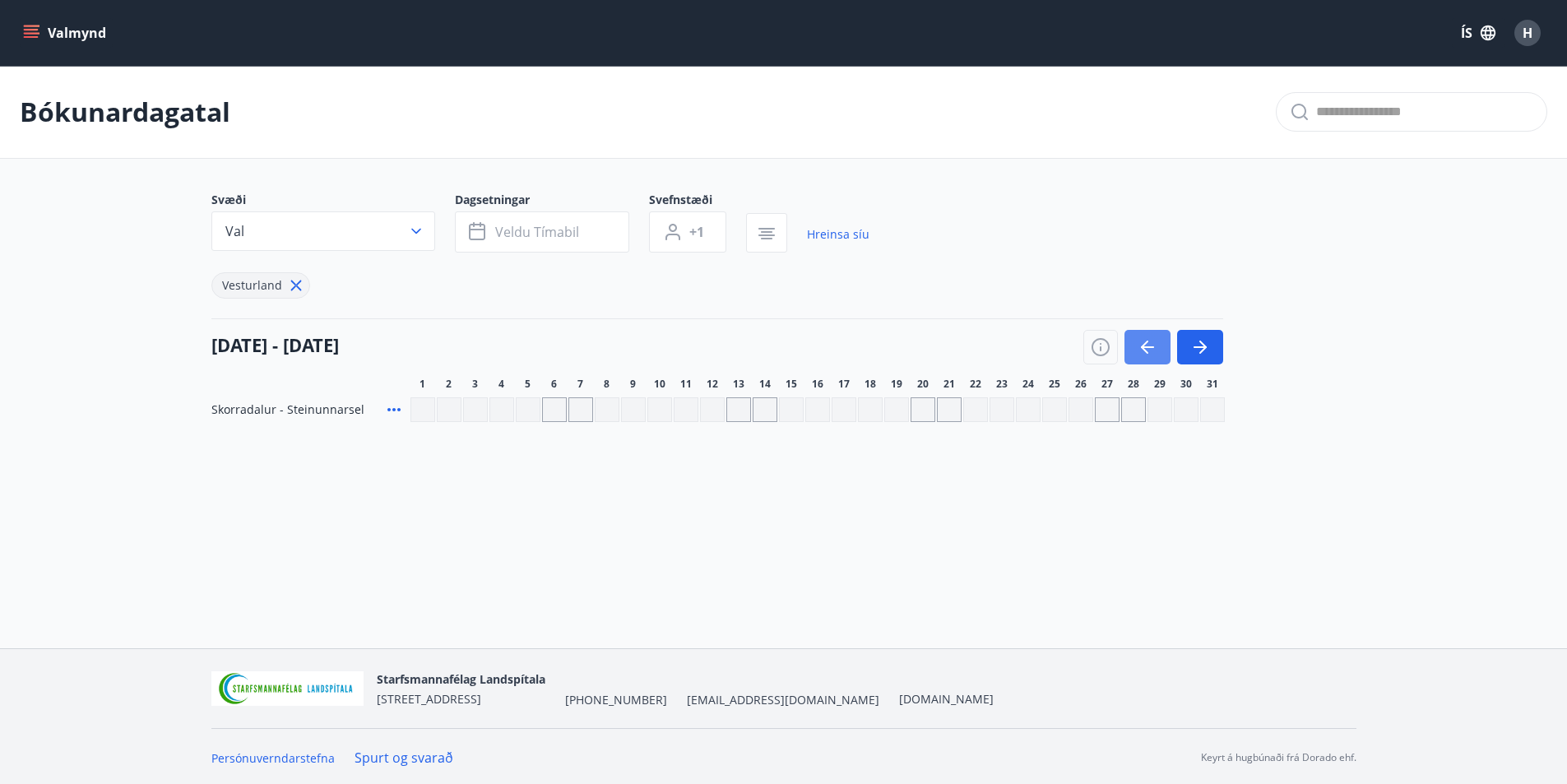
click at [1147, 359] on button "button" at bounding box center [1147, 347] width 46 height 34
click at [1147, 355] on icon "button" at bounding box center [1147, 347] width 20 height 20
click at [34, 32] on icon "menu" at bounding box center [30, 32] width 16 height 16
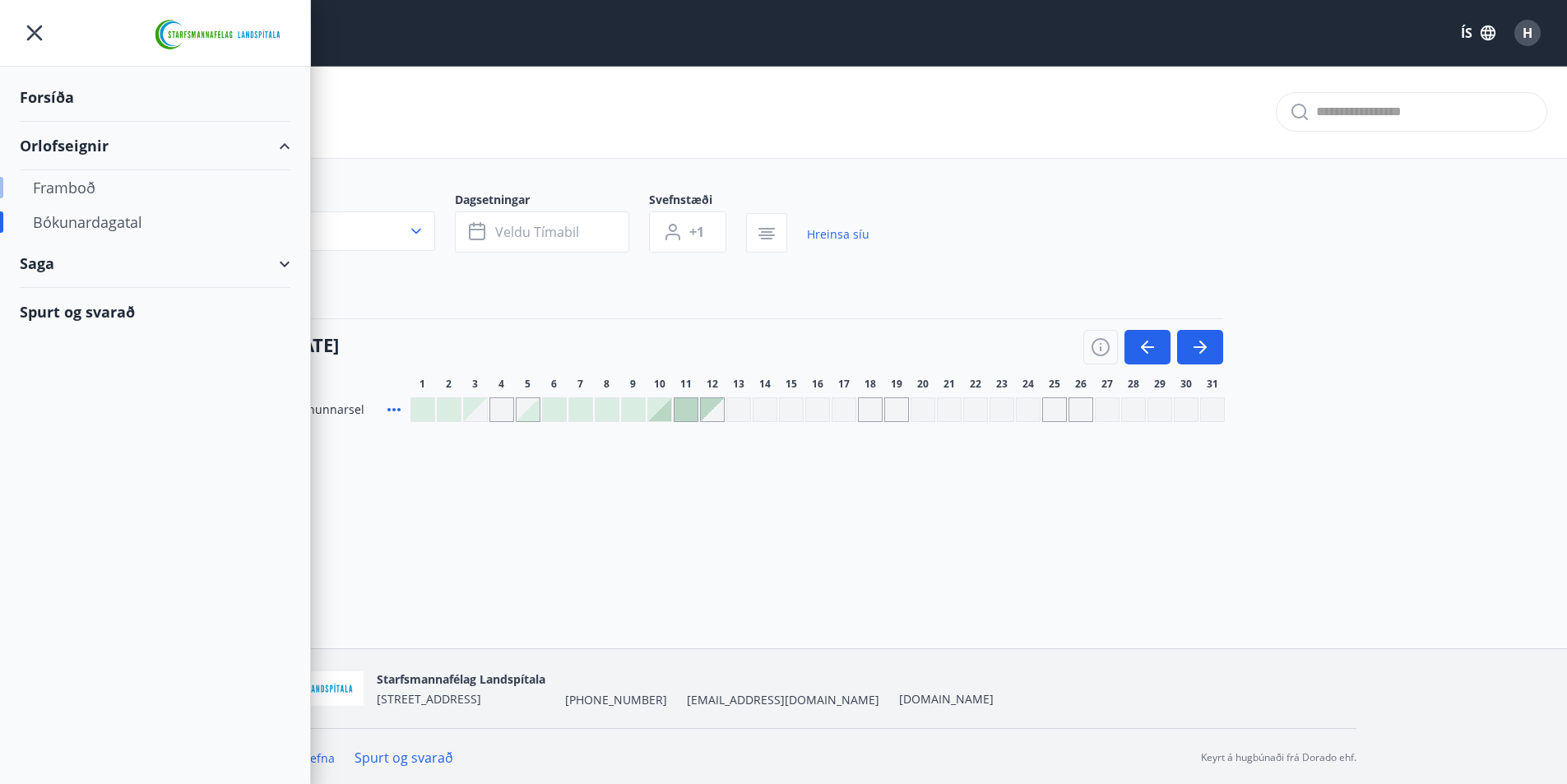
click at [60, 173] on div "Framboð" at bounding box center [155, 187] width 244 height 34
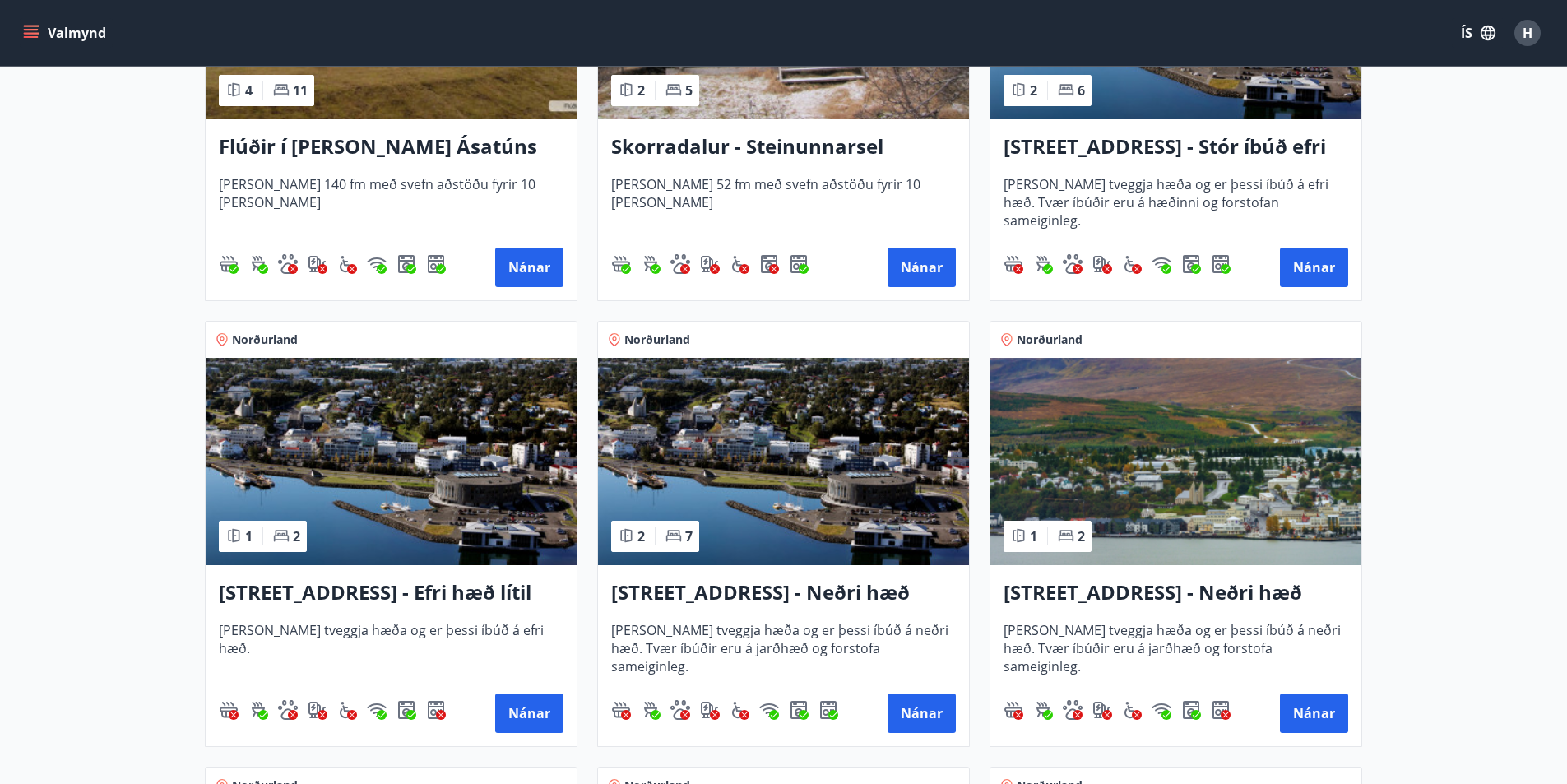
scroll to position [1151, 0]
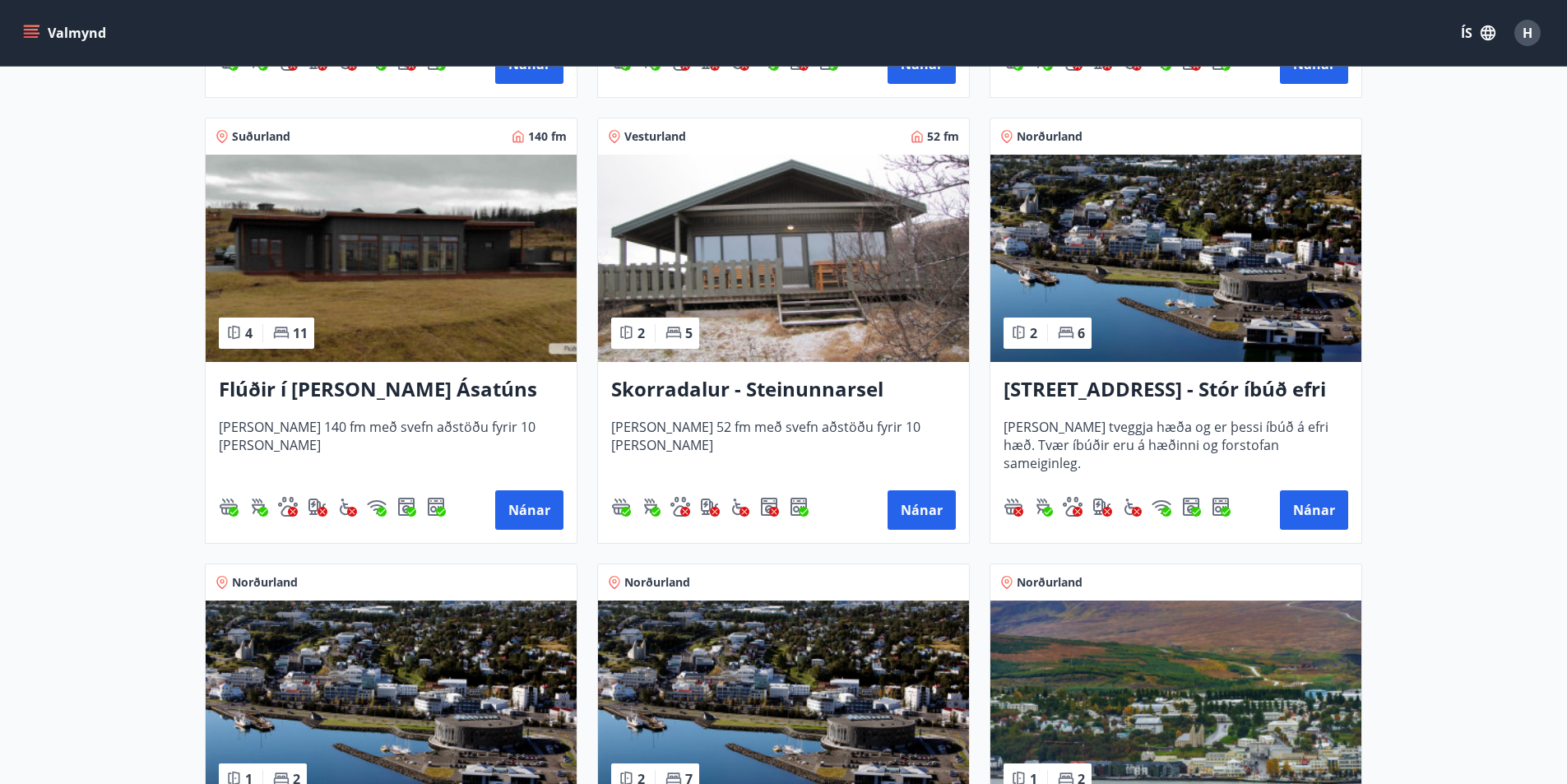
click at [753, 388] on h3 "Skorradalur - Steinunnarsel" at bounding box center [784, 389] width 345 height 29
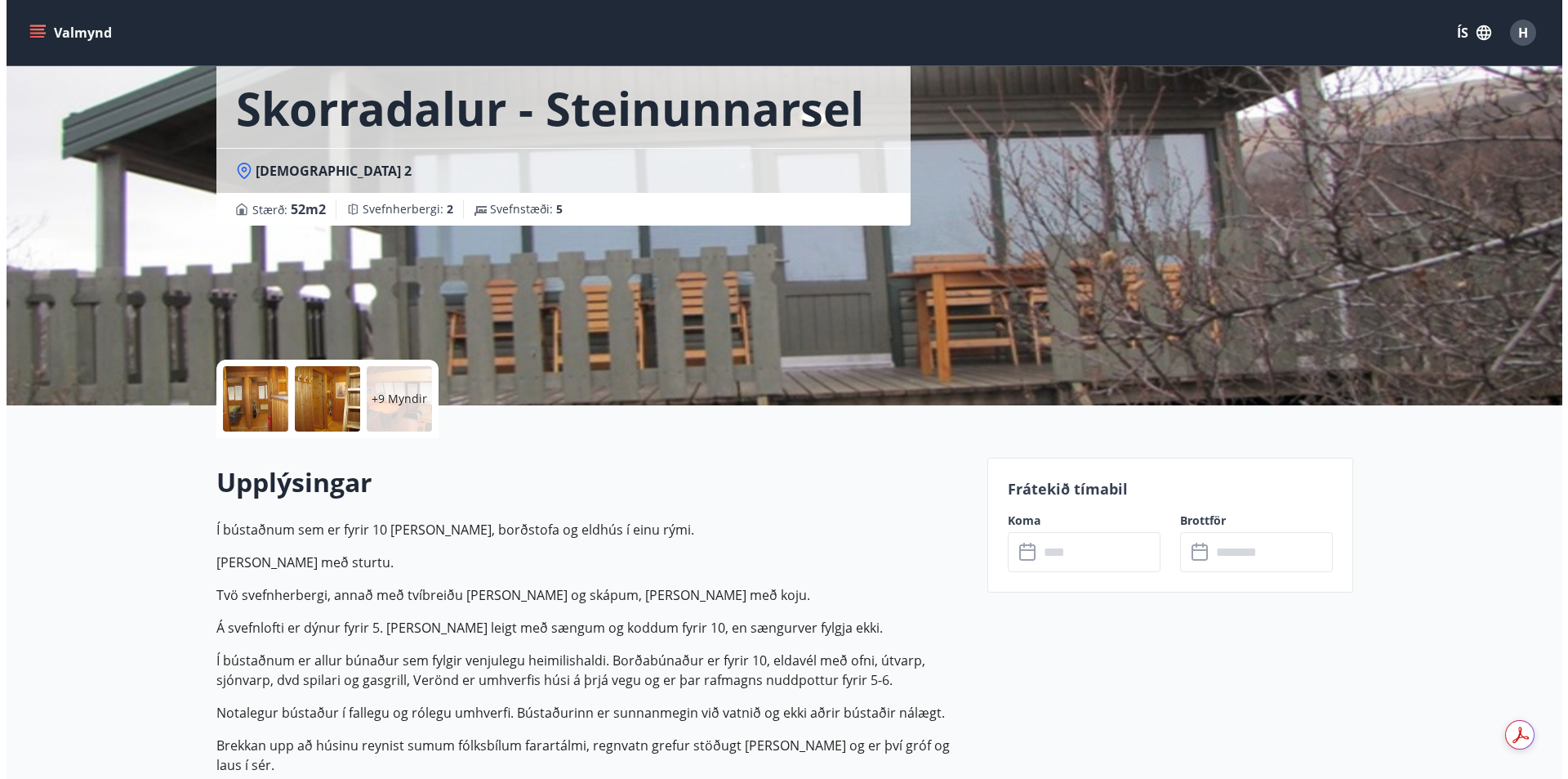
scroll to position [82, 0]
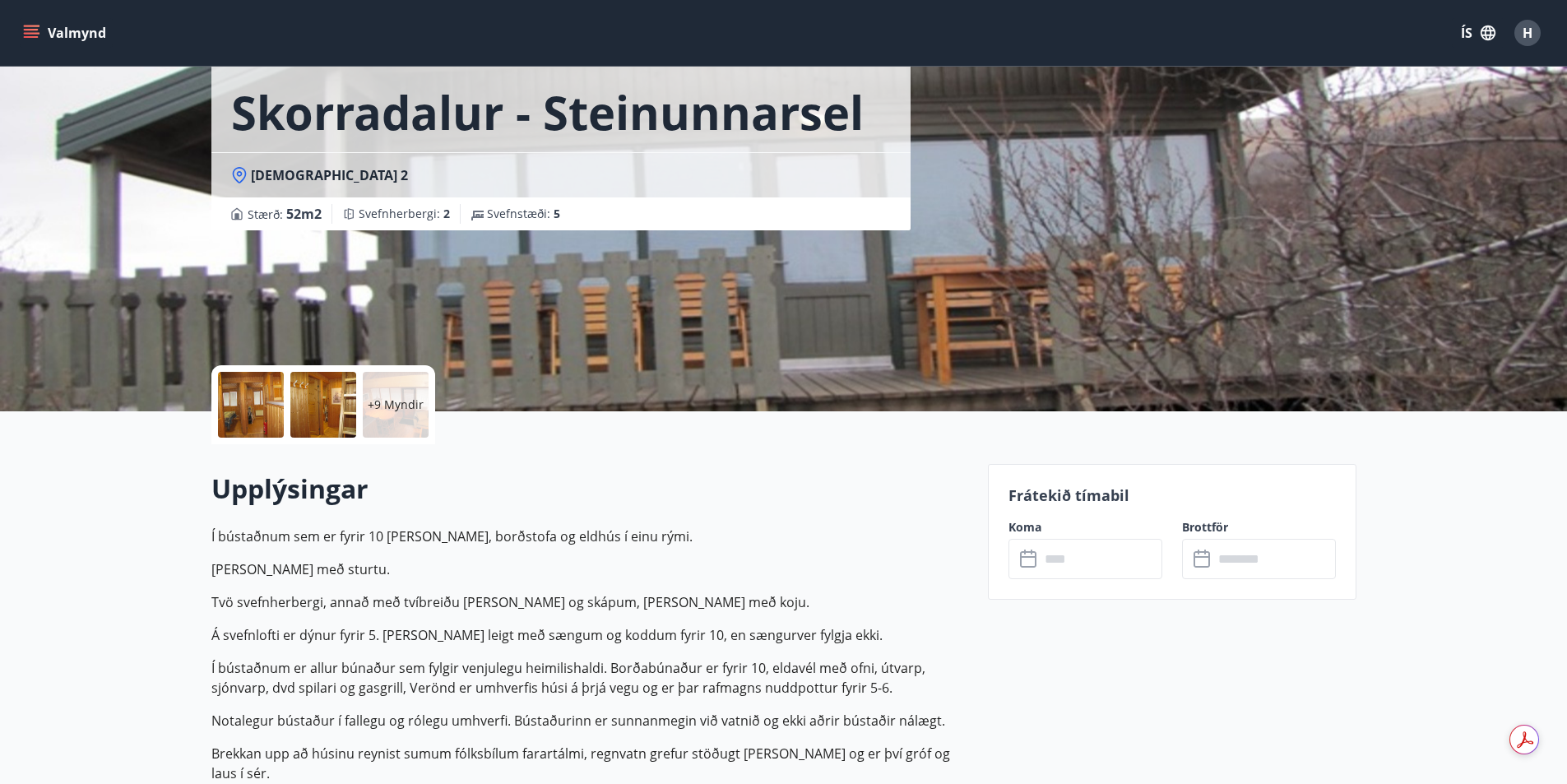
click at [246, 422] on div at bounding box center [250, 404] width 65 height 65
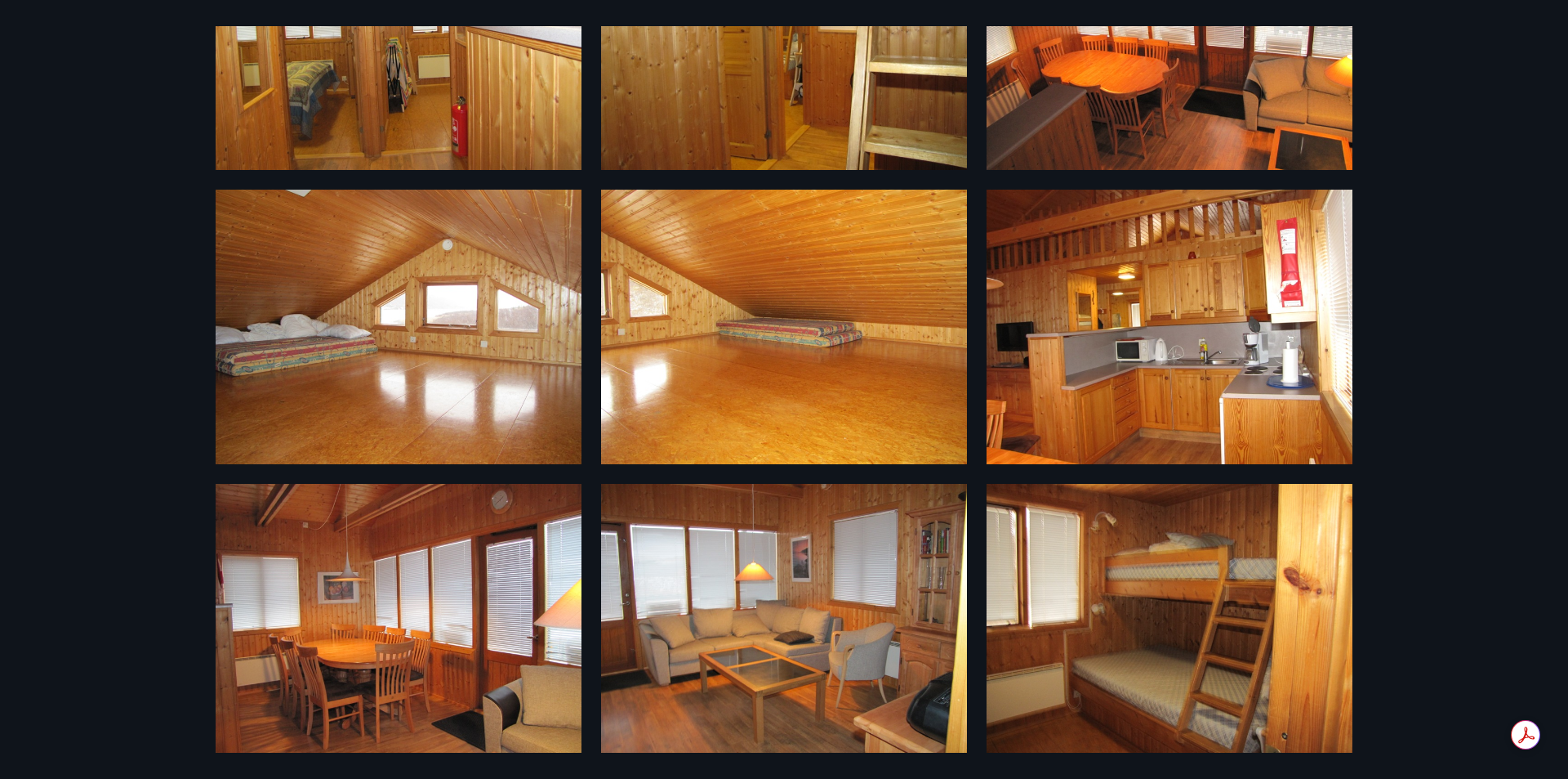
scroll to position [795, 0]
